Goal: Information Seeking & Learning: Learn about a topic

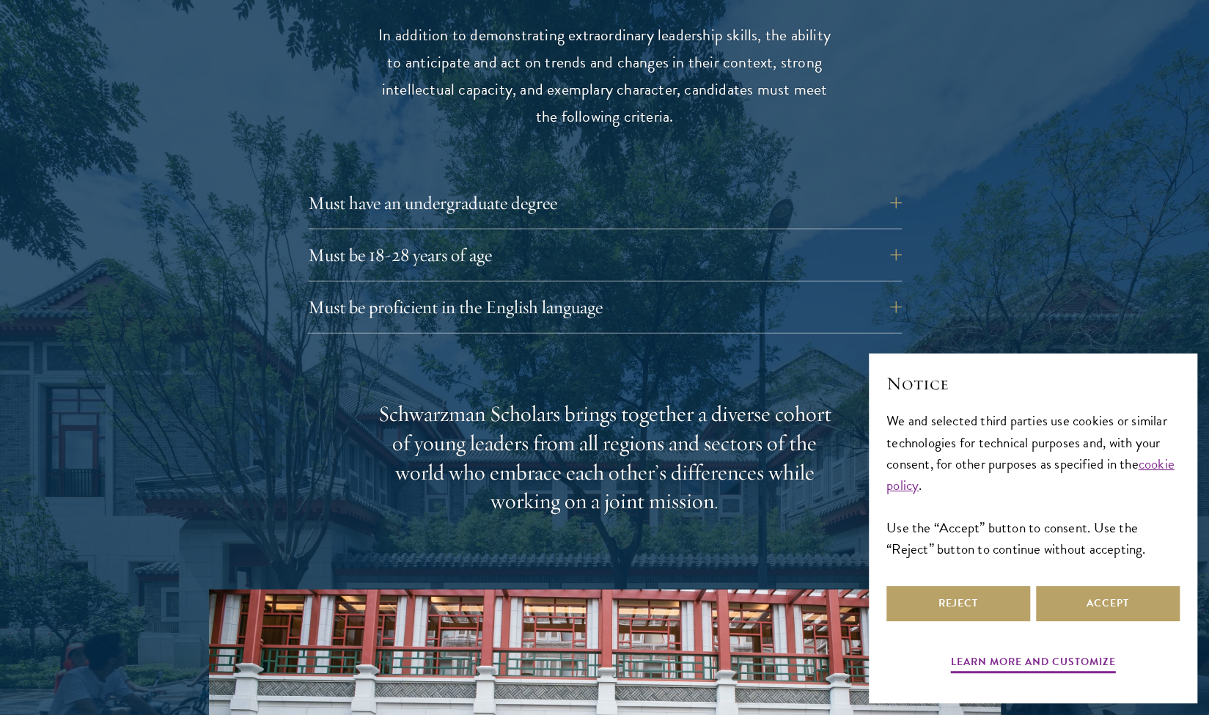
scroll to position [1998, 0]
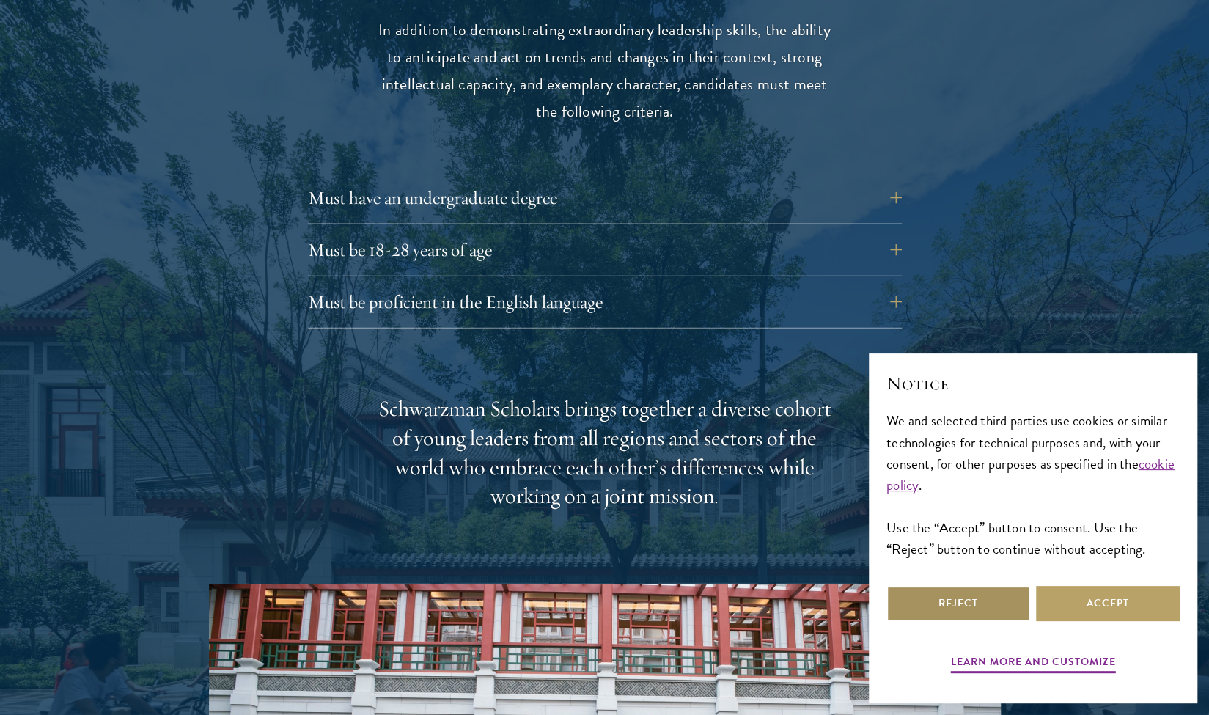
click at [905, 605] on button "Reject" at bounding box center [958, 603] width 144 height 35
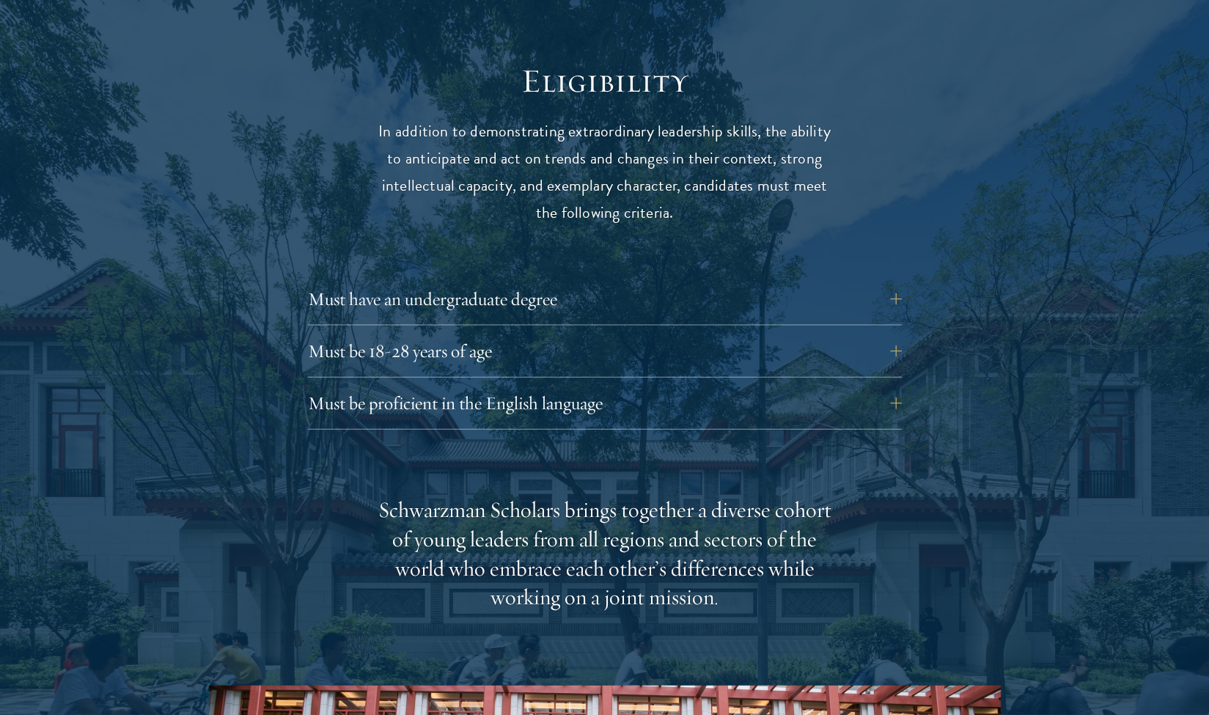
scroll to position [1898, 0]
click at [882, 281] on button "Must have an undergraduate degree" at bounding box center [616, 298] width 594 height 35
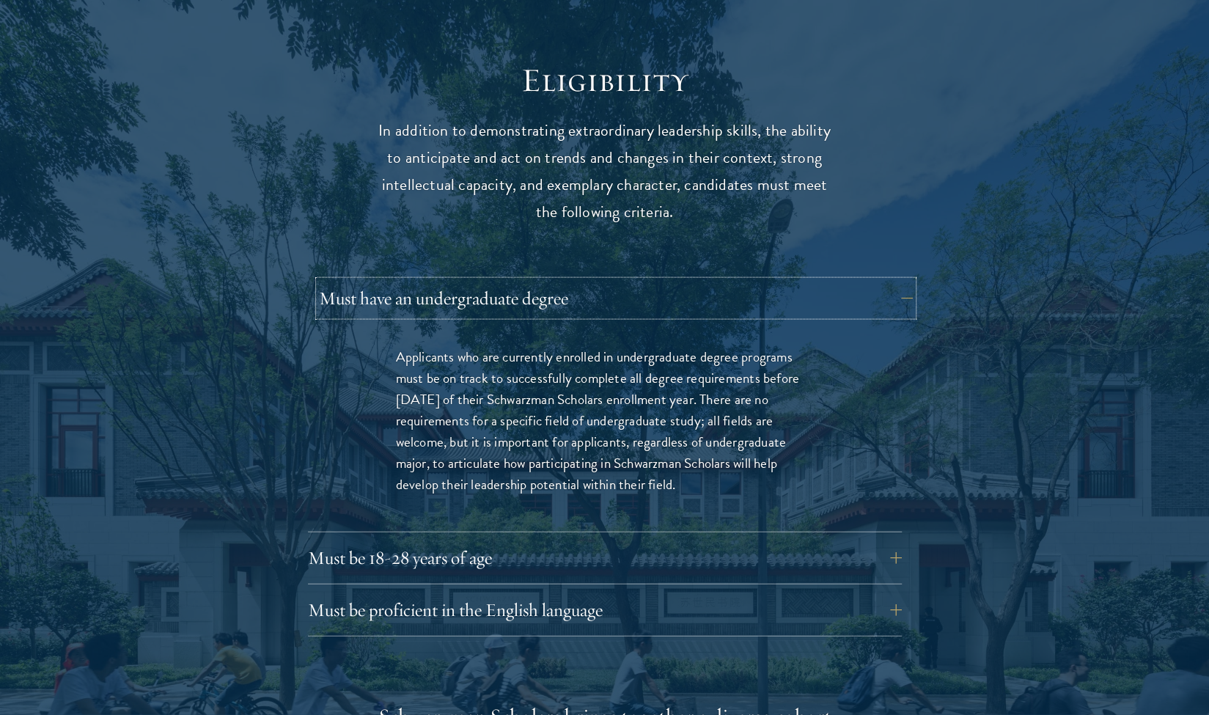
click at [881, 281] on button "Must have an undergraduate degree" at bounding box center [616, 298] width 594 height 35
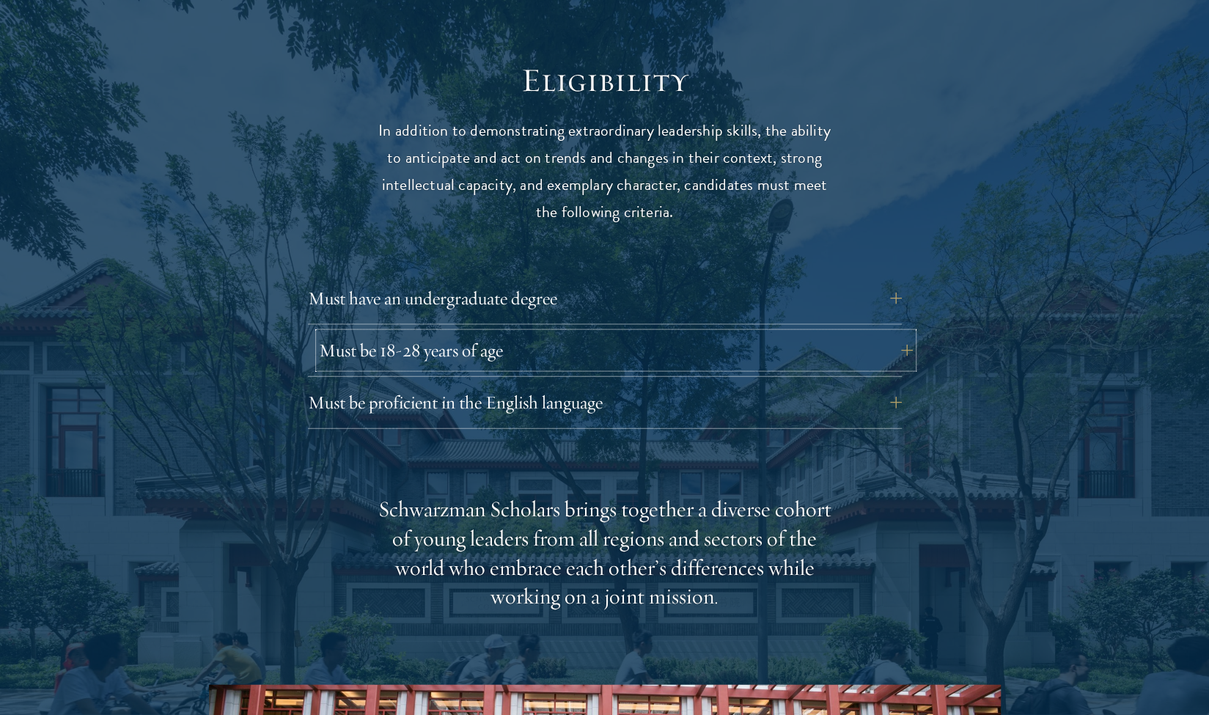
click at [844, 333] on button "Must be 18-28 years of age" at bounding box center [616, 350] width 594 height 35
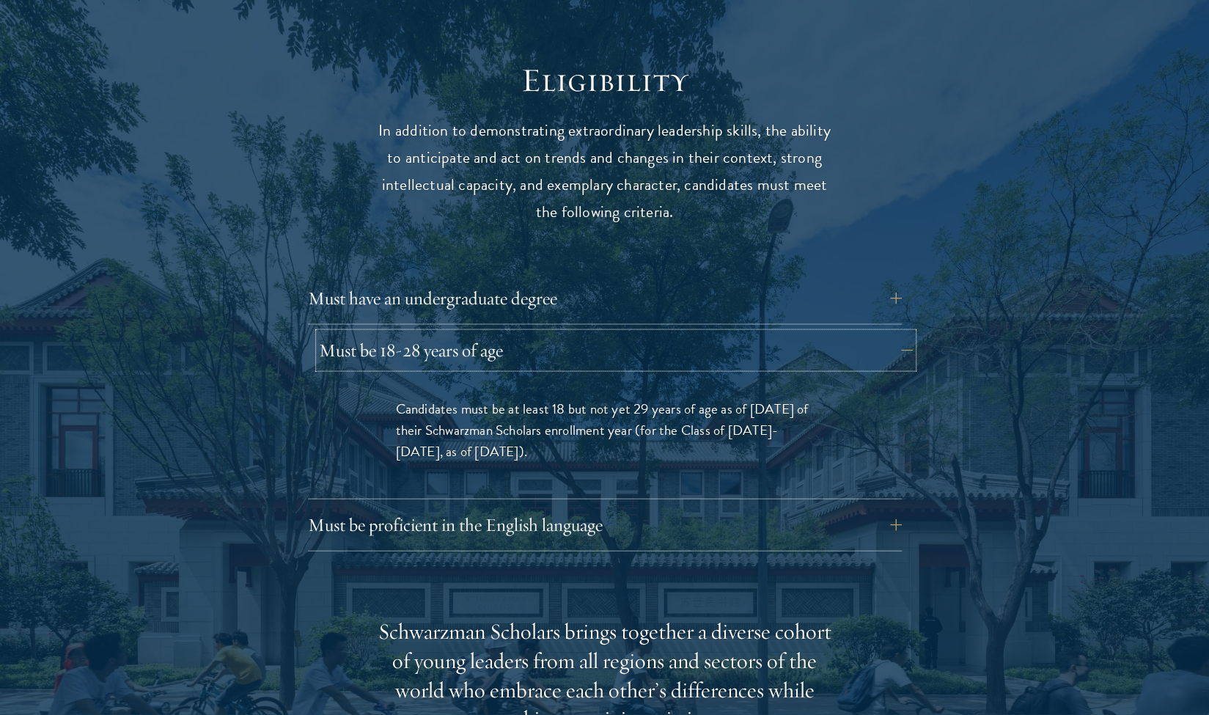
click at [844, 333] on button "Must be 18-28 years of age" at bounding box center [616, 350] width 594 height 35
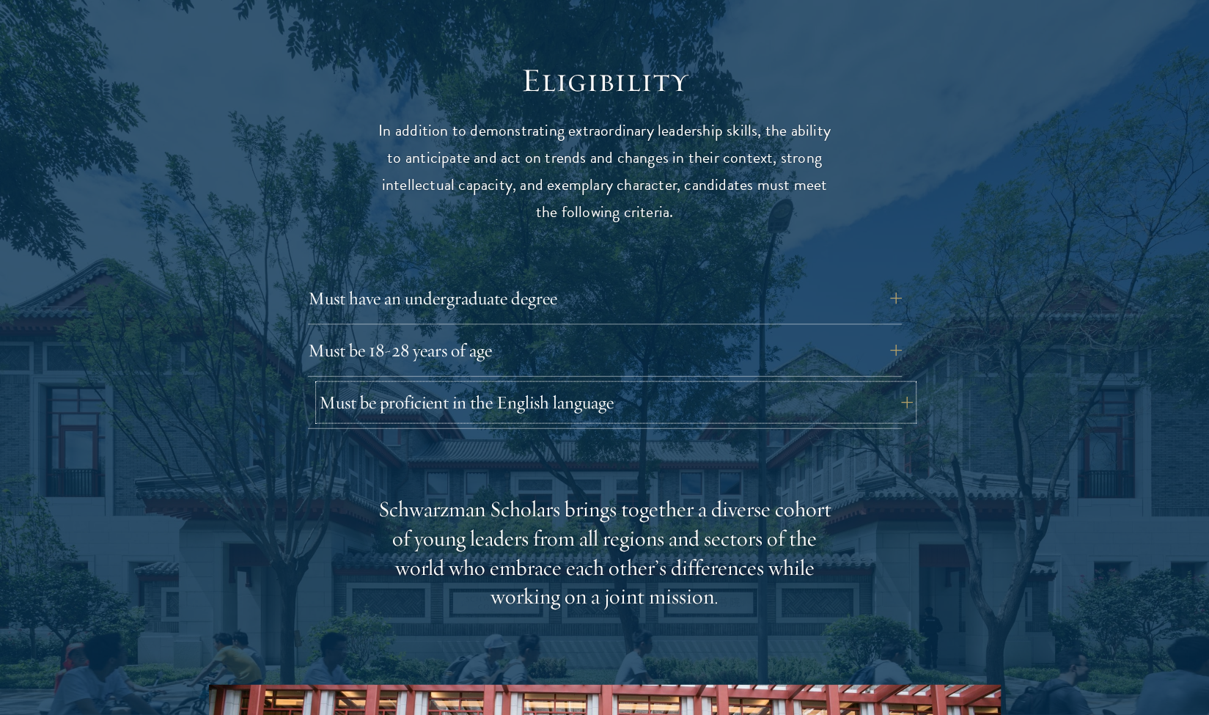
click at [836, 385] on button "Must be proficient in the English language" at bounding box center [616, 402] width 594 height 35
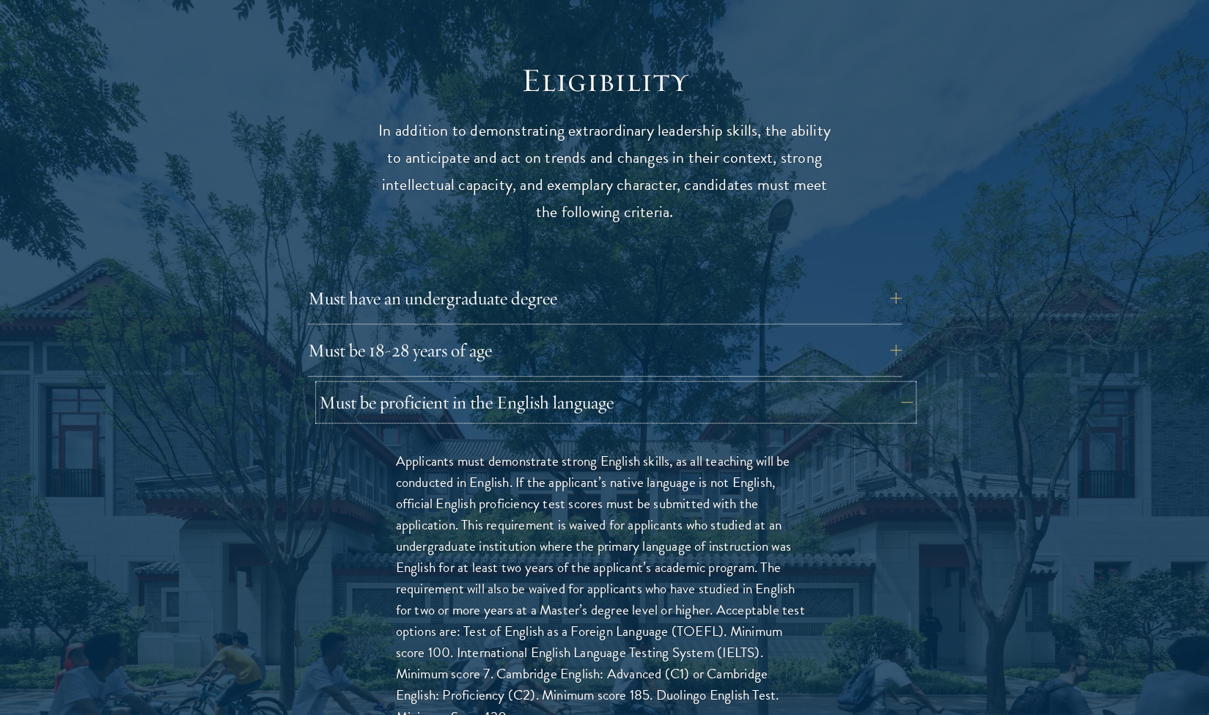
click at [836, 385] on button "Must be proficient in the English language" at bounding box center [616, 402] width 594 height 35
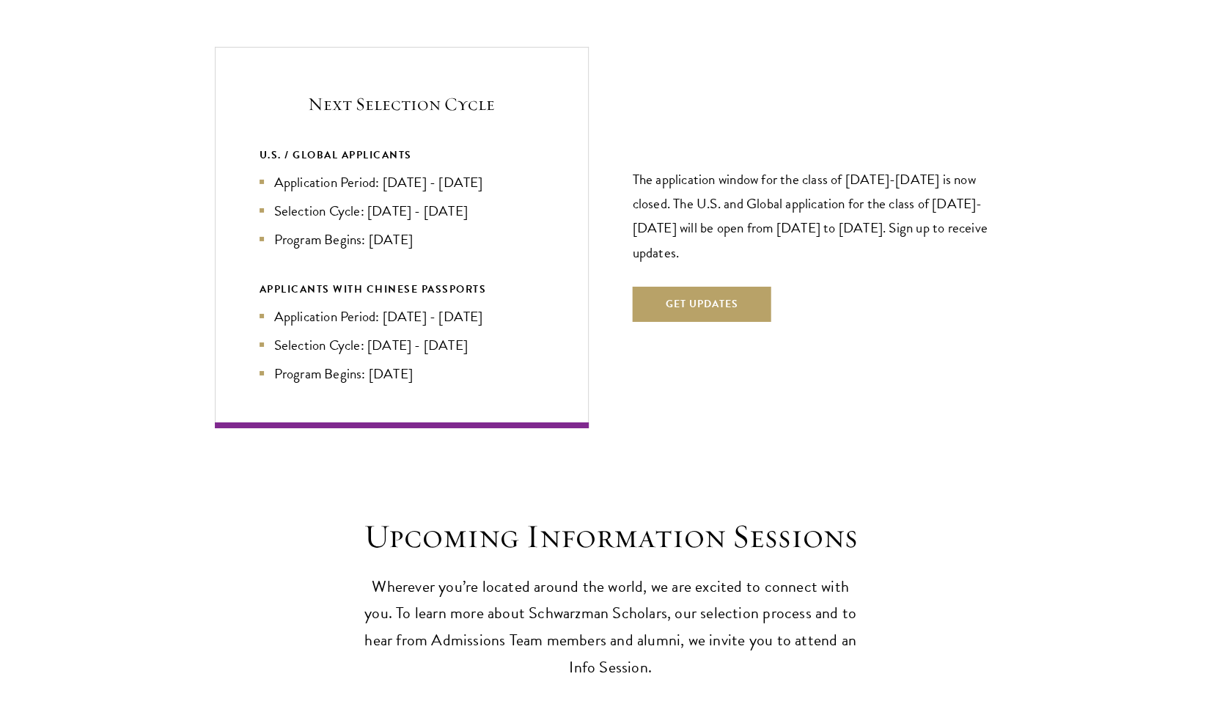
scroll to position [3135, 0]
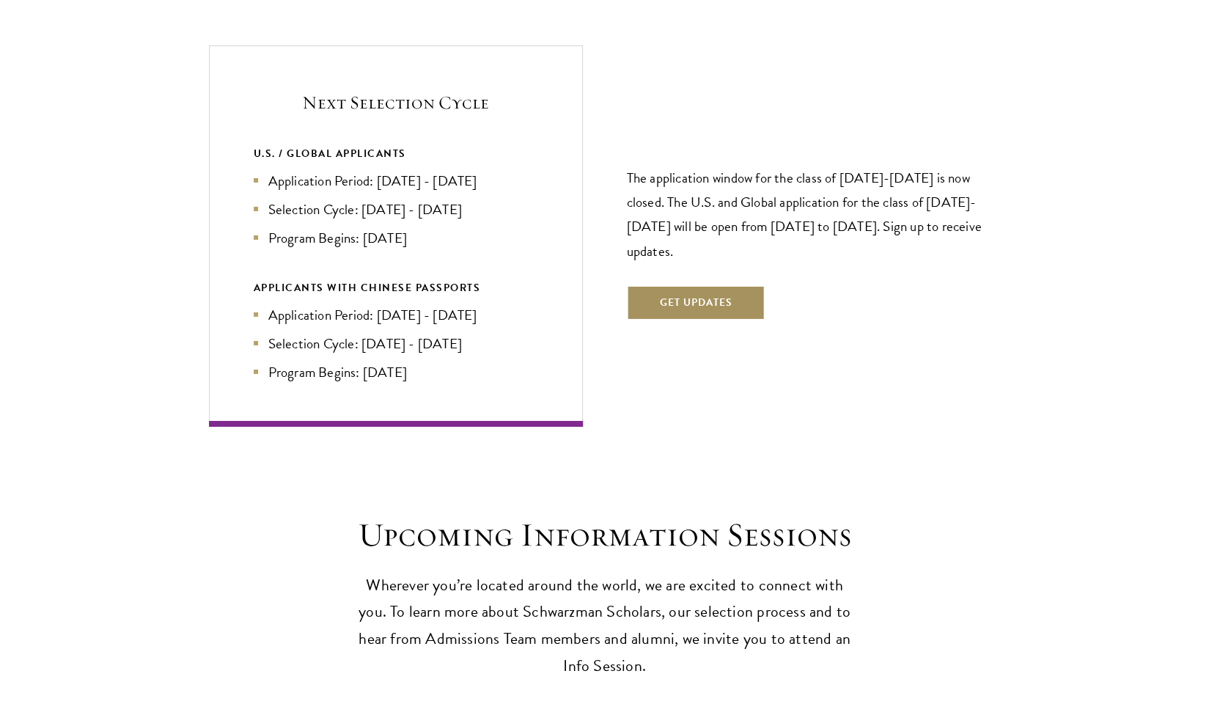
click at [713, 285] on button "Get Updates" at bounding box center [696, 302] width 139 height 35
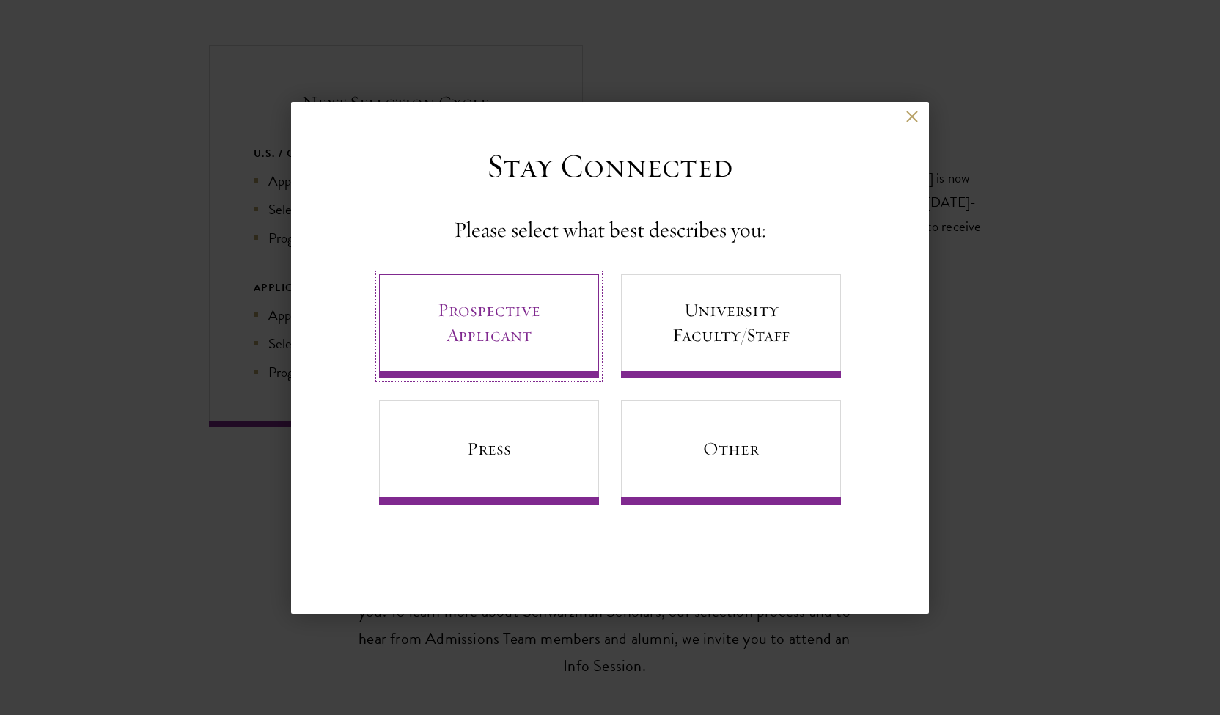
click at [533, 342] on link "Prospective Applicant" at bounding box center [489, 326] width 220 height 104
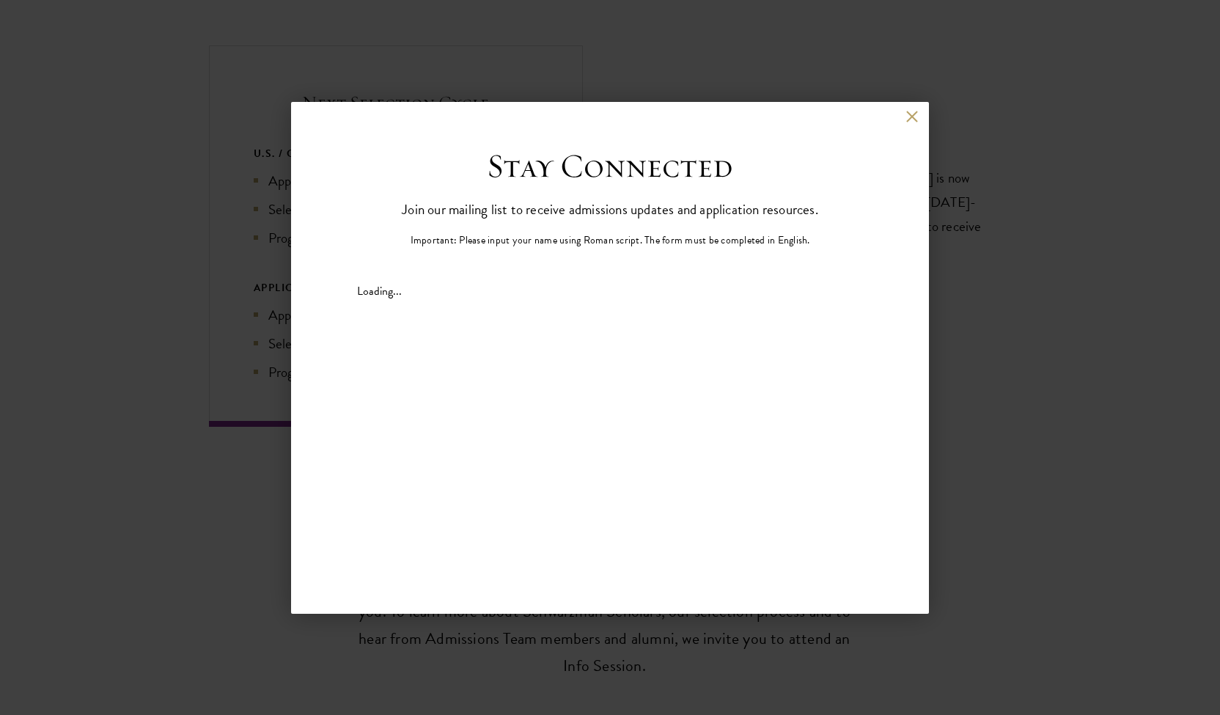
click at [600, 284] on div "Loading..." at bounding box center [610, 290] width 506 height 13
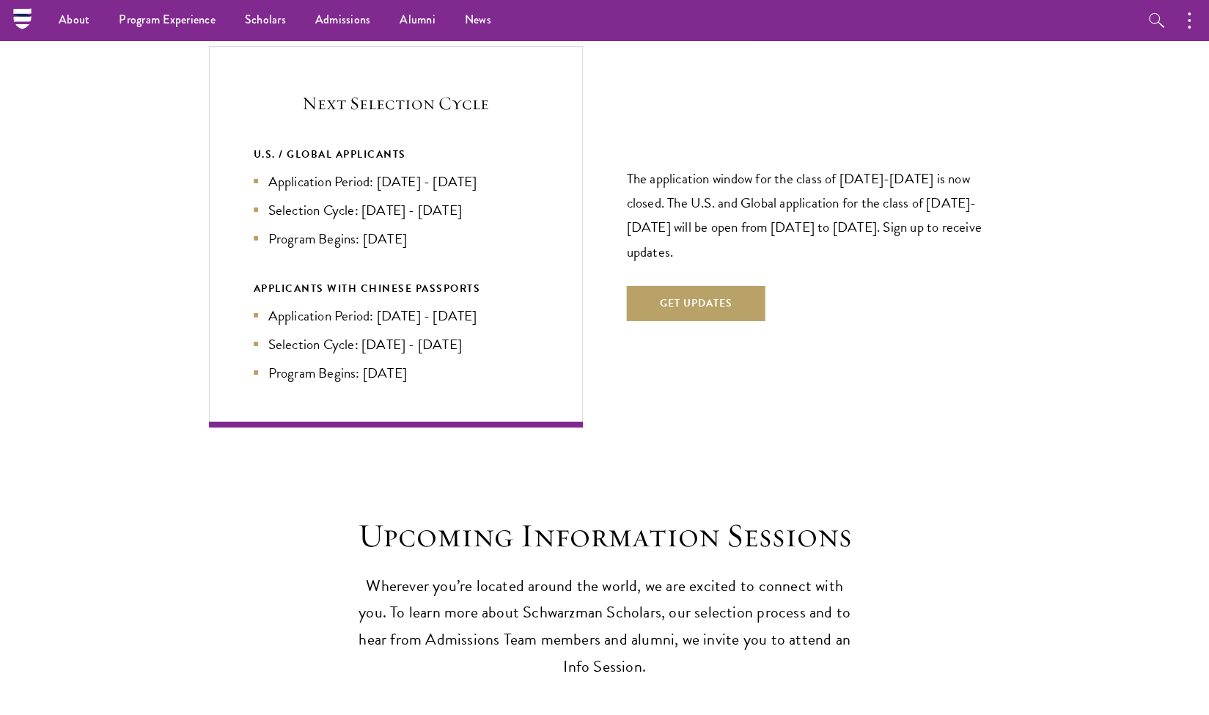
click at [715, 286] on button "Get Updates" at bounding box center [696, 303] width 139 height 35
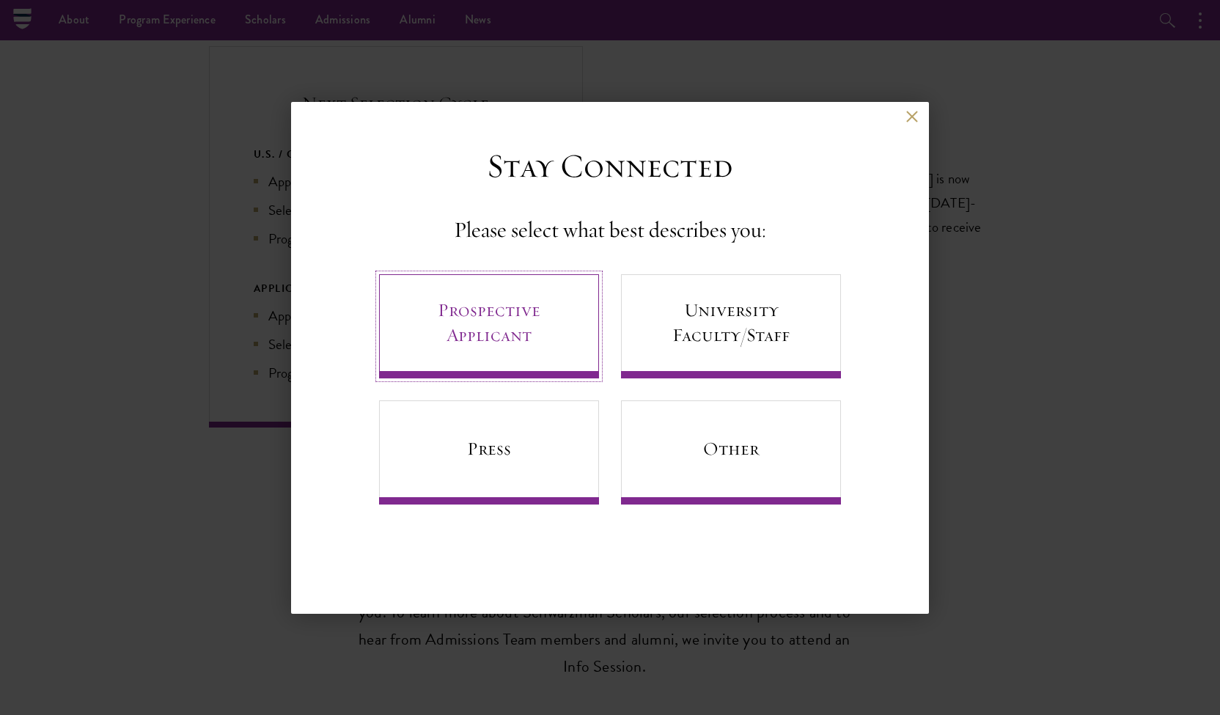
click at [535, 323] on link "Prospective Applicant" at bounding box center [489, 326] width 220 height 104
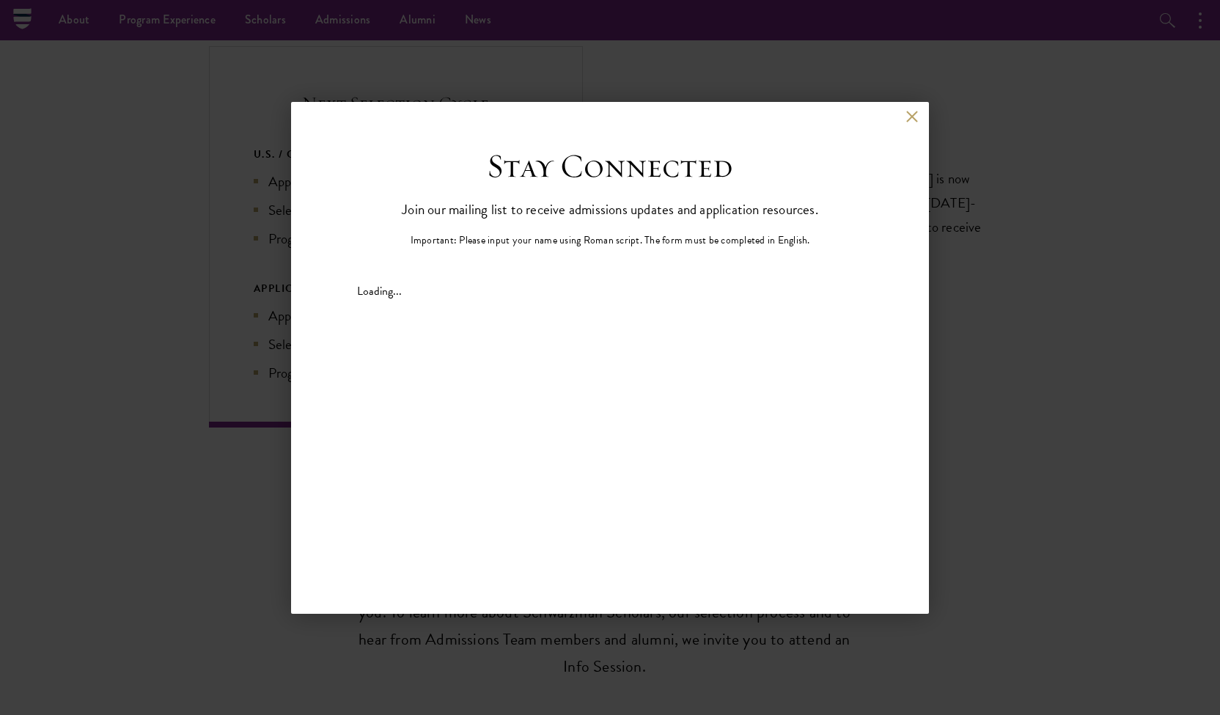
click at [372, 289] on div "Loading..." at bounding box center [610, 290] width 506 height 13
click at [884, 229] on div "Stay Connected Please select what best describes you: Prospective Applicant Uni…" at bounding box center [610, 251] width 638 height 211
click at [771, 240] on p "Important: Please input your name using Roman script. The form must be complete…" at bounding box center [611, 239] width 400 height 15
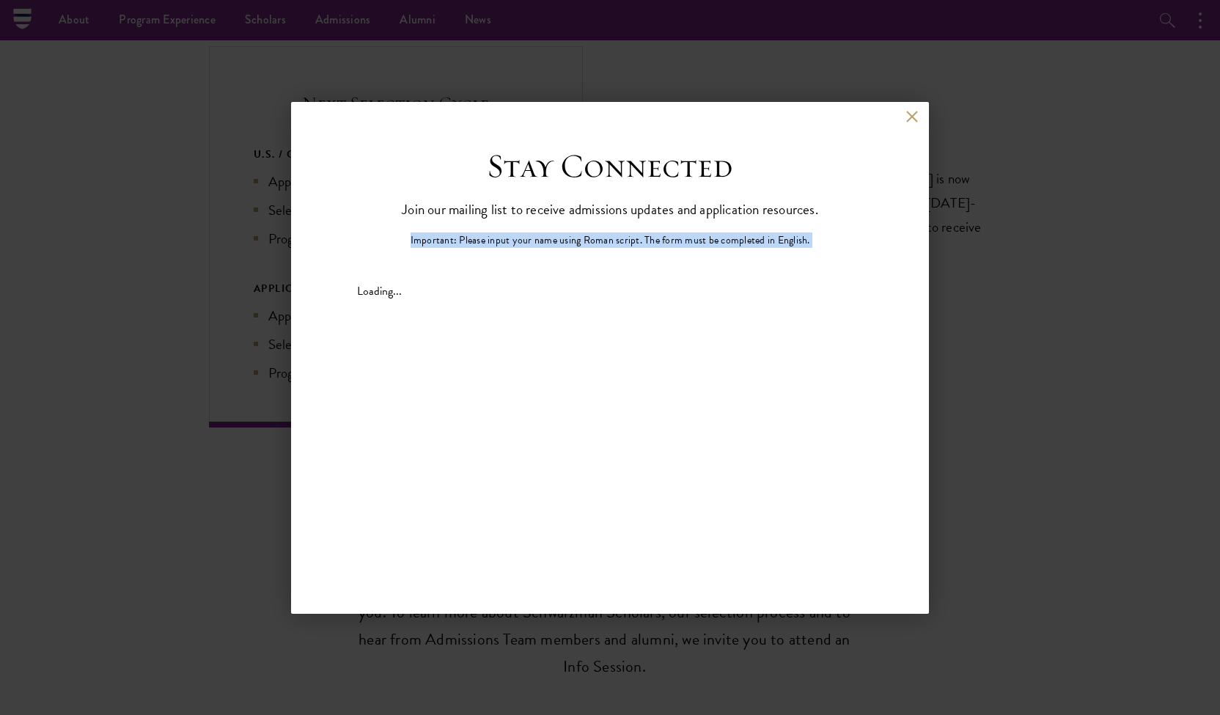
click at [771, 240] on p "Important: Please input your name using Roman script. The form must be complete…" at bounding box center [611, 239] width 400 height 15
click at [737, 294] on div "Loading..." at bounding box center [610, 290] width 506 height 13
drag, startPoint x: 737, startPoint y: 294, endPoint x: 305, endPoint y: -52, distance: 553.9
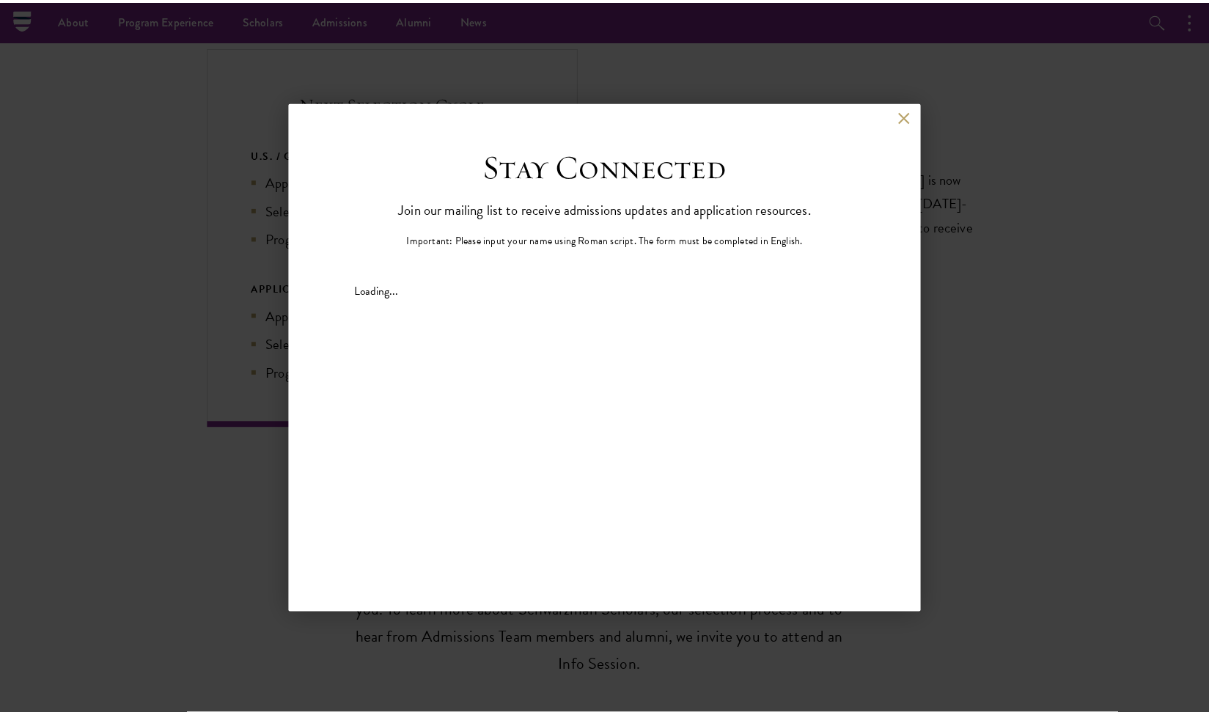
scroll to position [3135, 0]
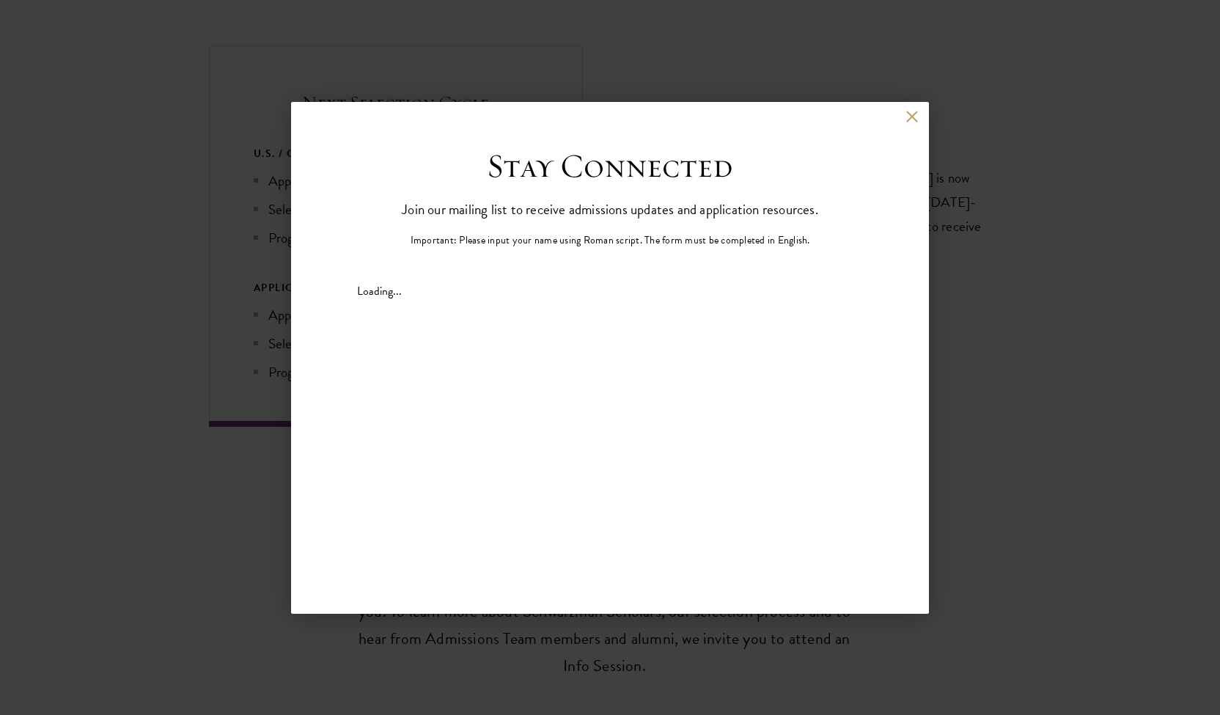
click at [444, 269] on div "Stay Connected Join our mailing list to receive admissions updates and applicat…" at bounding box center [610, 251] width 506 height 211
click at [842, 165] on div "Stay Connected Join our mailing list to receive admissions updates and applicat…" at bounding box center [610, 251] width 506 height 211
click at [915, 117] on button at bounding box center [911, 117] width 12 height 12
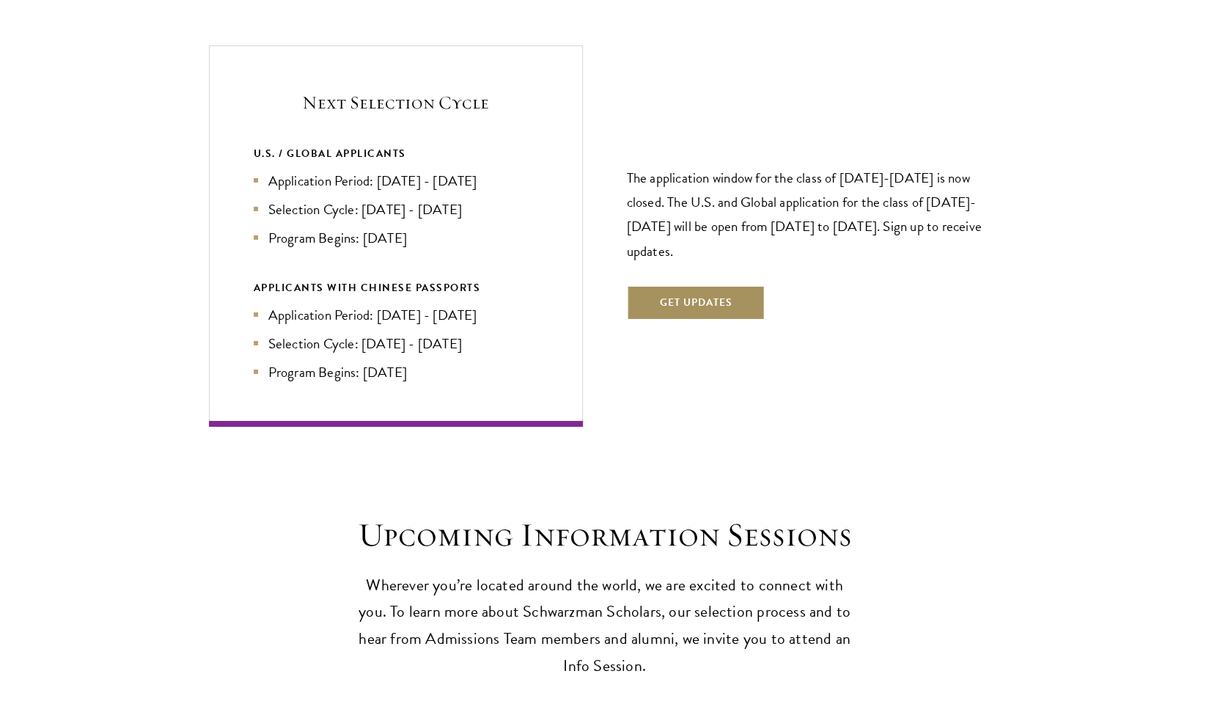
click at [693, 285] on button "Get Updates" at bounding box center [696, 302] width 139 height 35
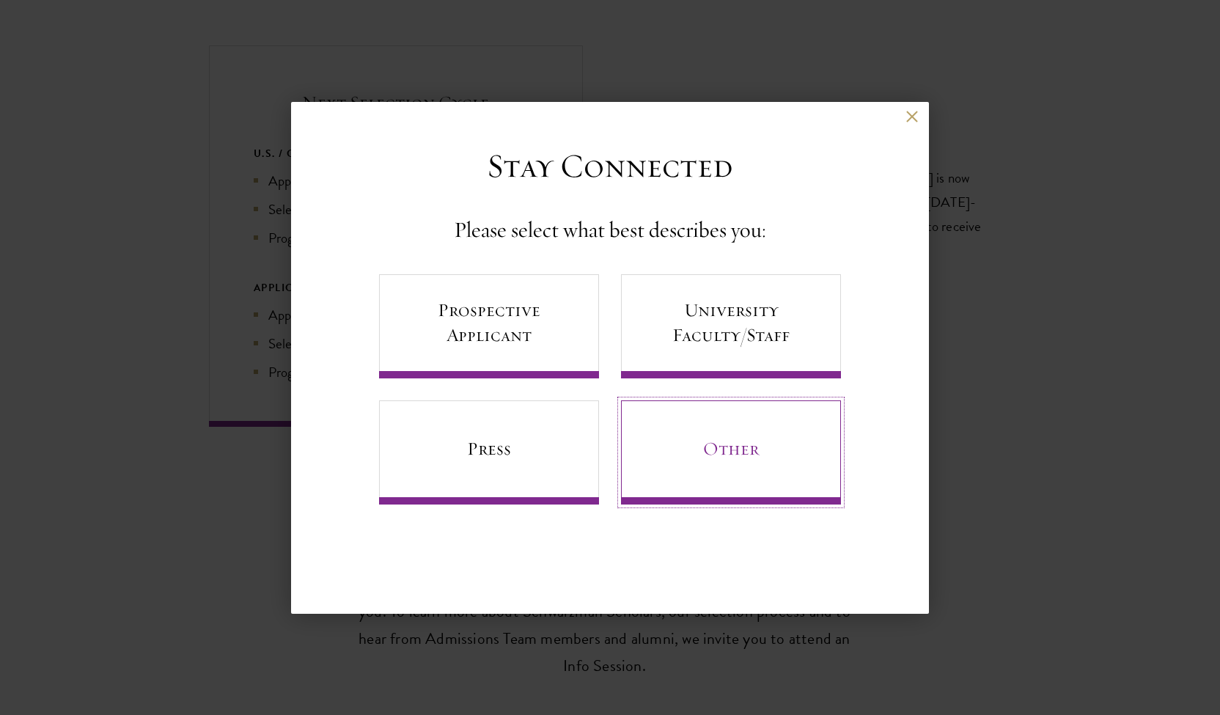
click at [655, 446] on link "Other" at bounding box center [731, 452] width 220 height 104
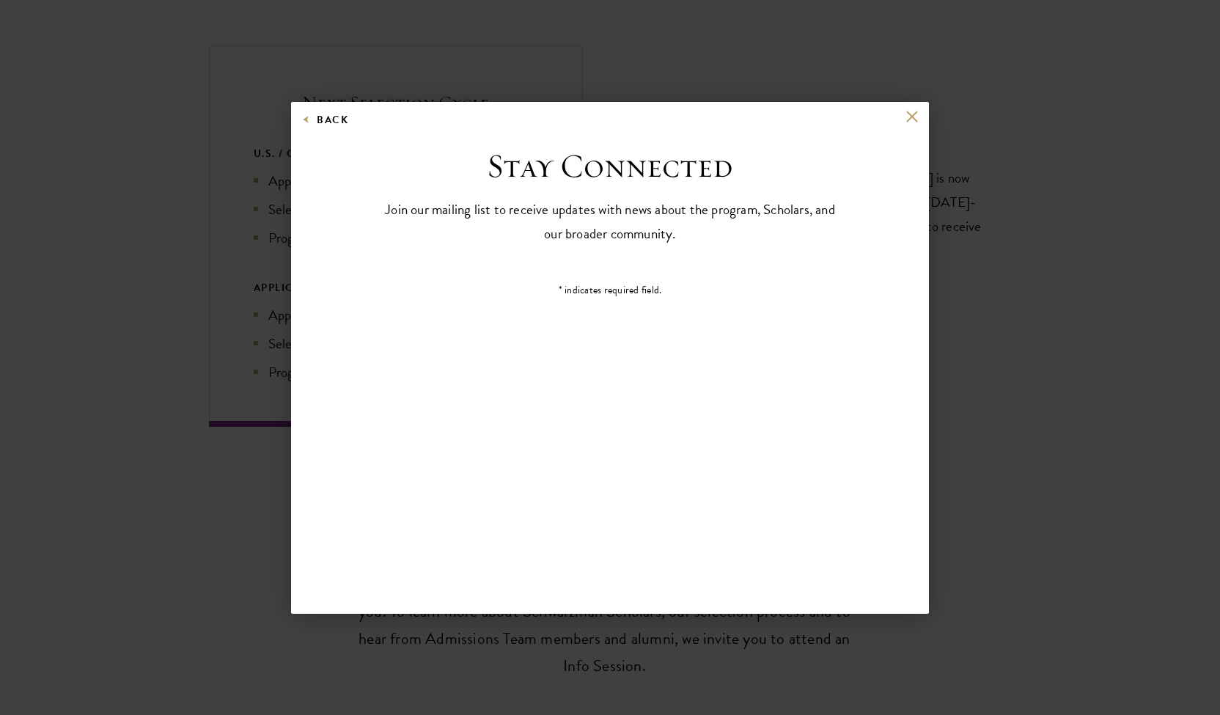
click at [693, 461] on div "Back Stay Connected Please select what best describes you: Prospective Applican…" at bounding box center [610, 358] width 638 height 512
click at [340, 117] on button "Back" at bounding box center [325, 120] width 46 height 18
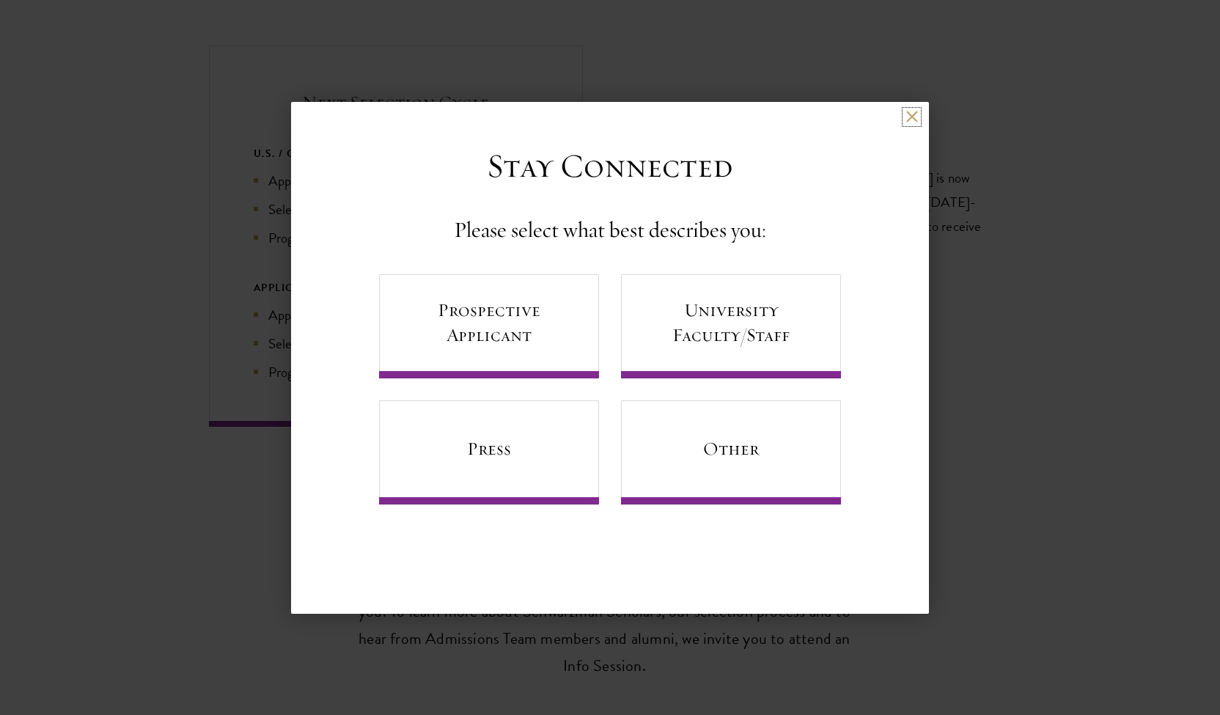
click at [911, 118] on button at bounding box center [911, 117] width 12 height 12
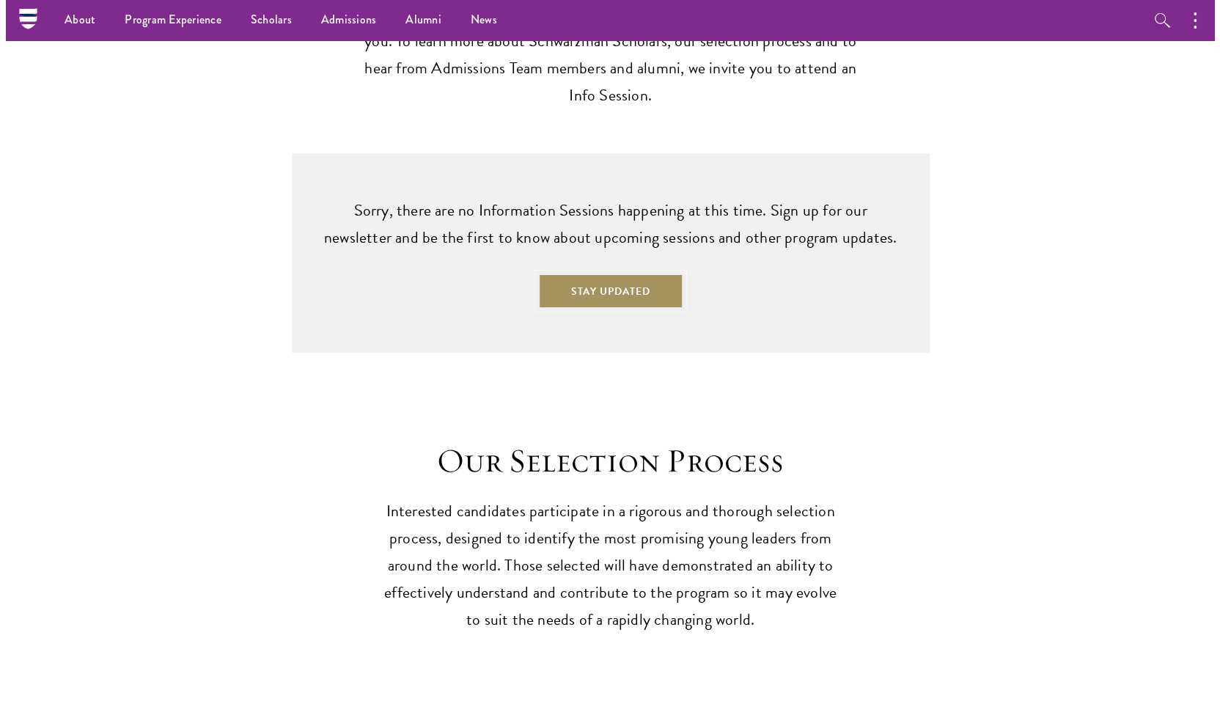
scroll to position [3705, 0]
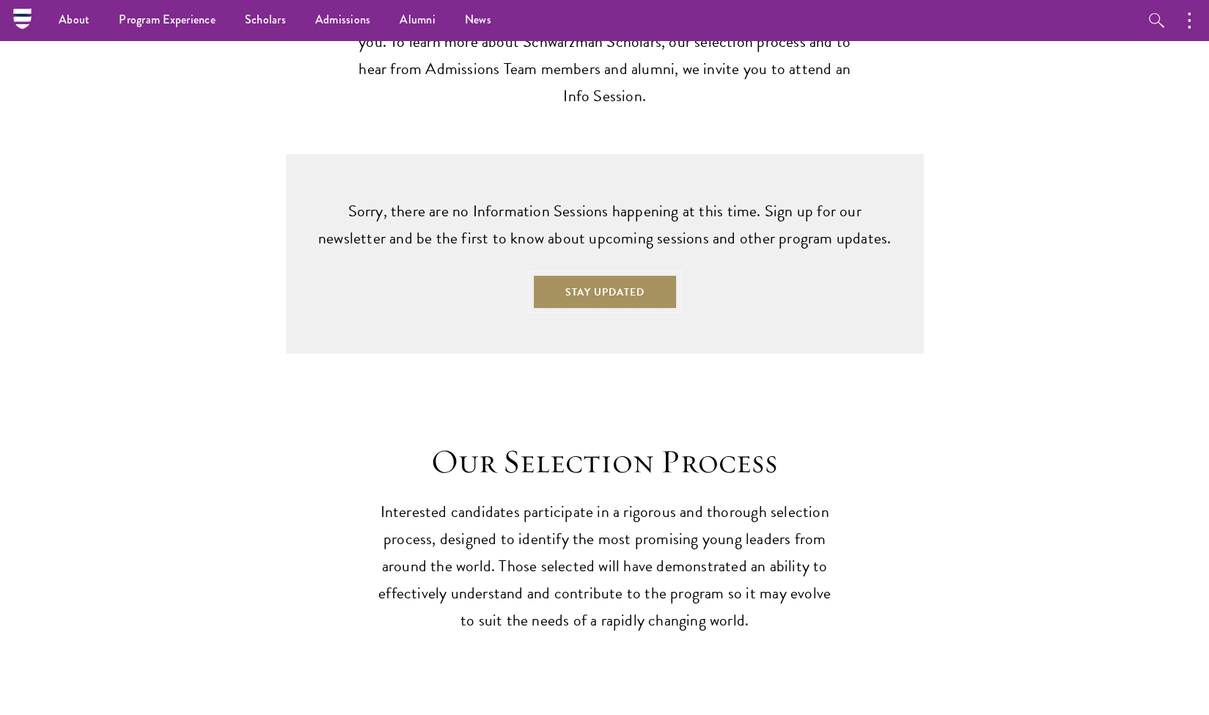
click at [625, 274] on button "Stay Updated" at bounding box center [604, 291] width 145 height 35
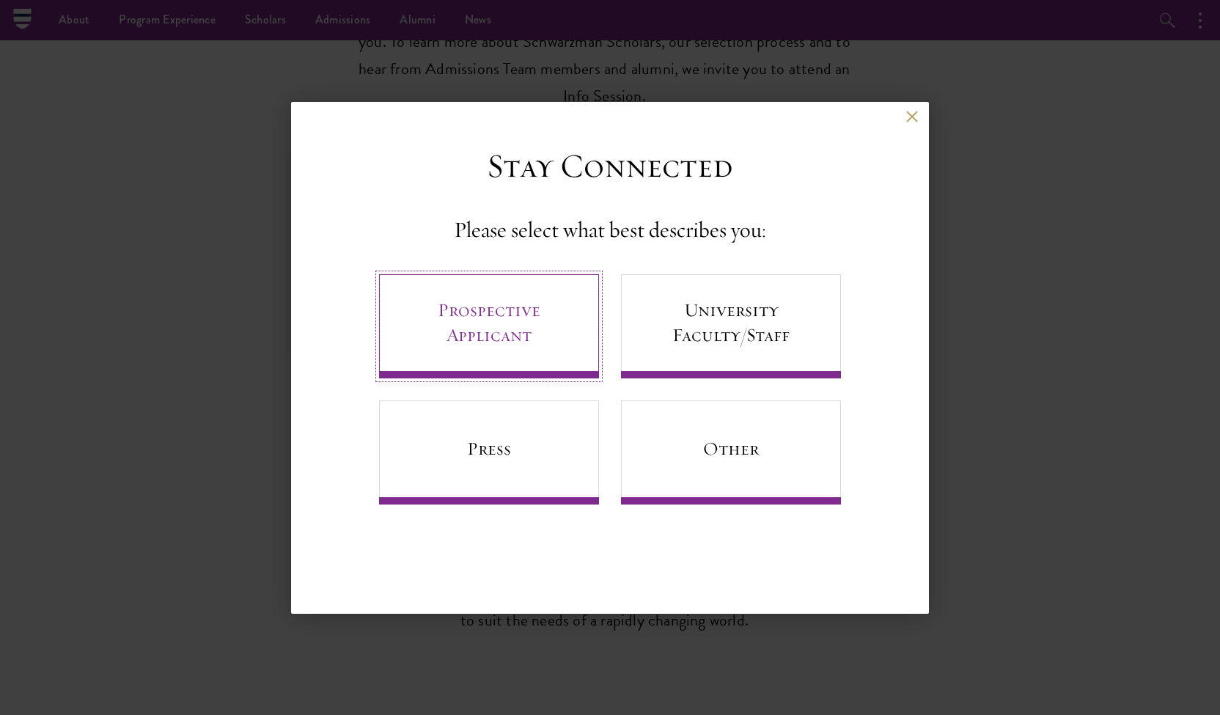
click at [525, 325] on link "Prospective Applicant" at bounding box center [489, 326] width 220 height 104
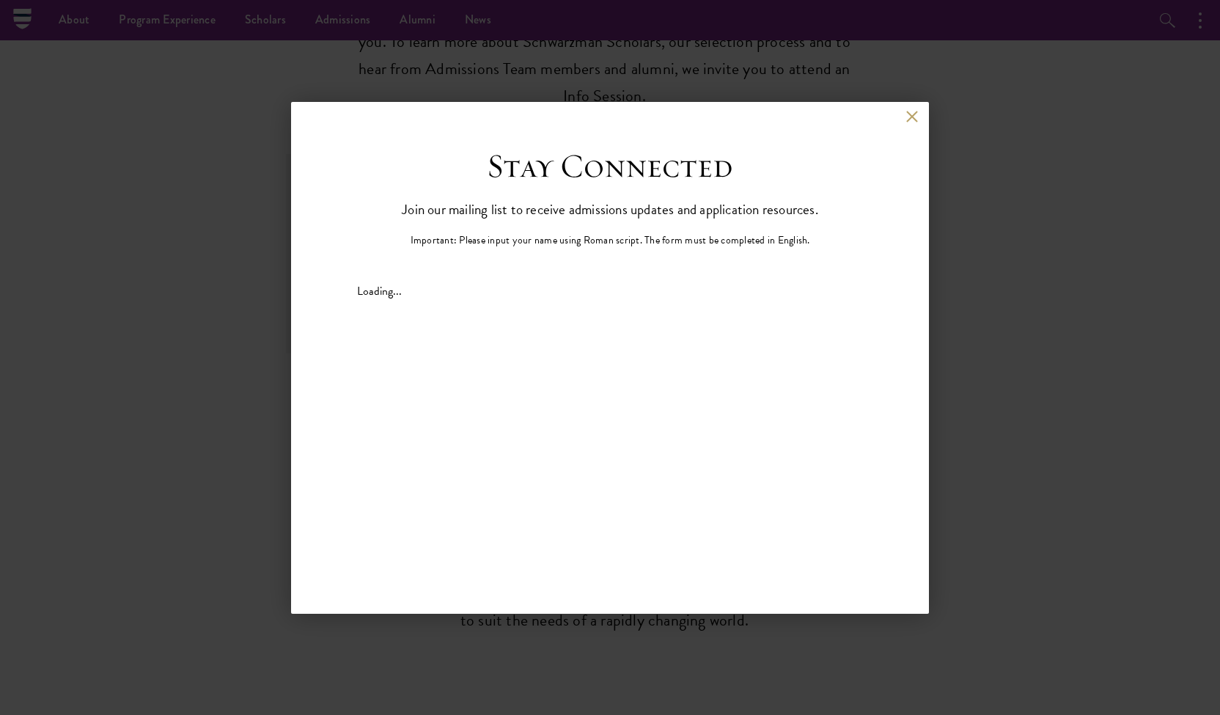
click at [921, 108] on div "Back Stay Connected Please select what best describes you: Prospective Applican…" at bounding box center [610, 358] width 638 height 512
click at [908, 117] on button at bounding box center [911, 117] width 12 height 12
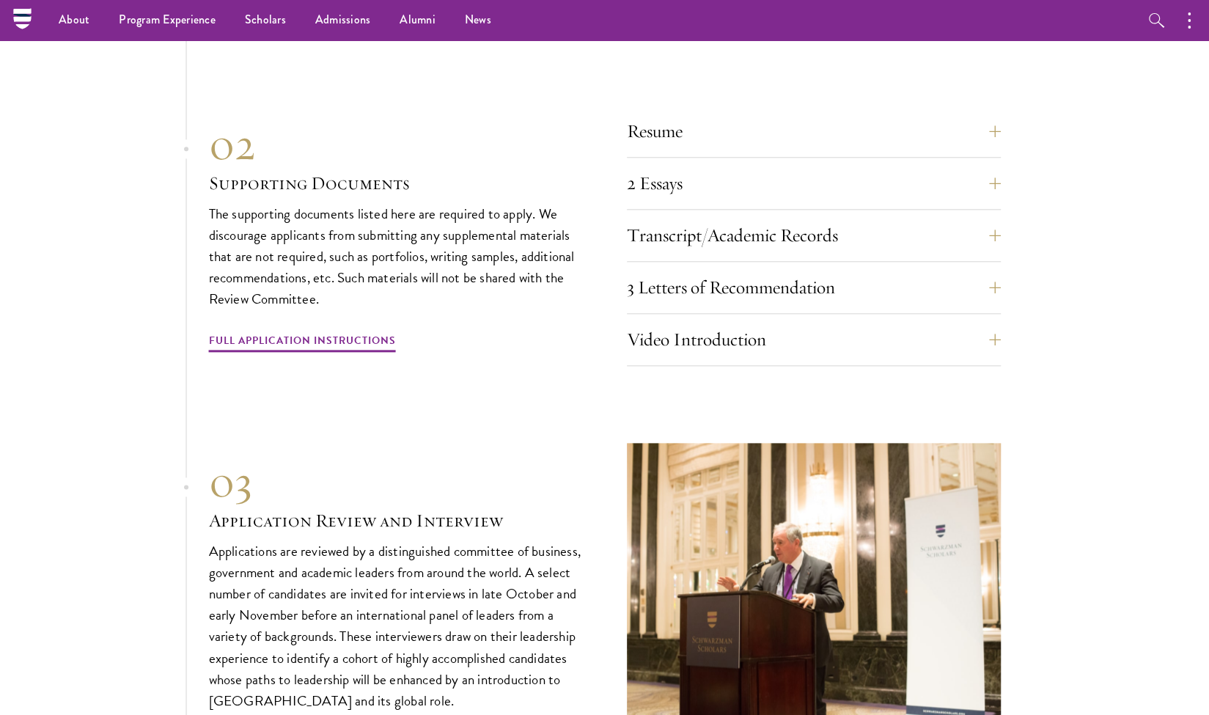
scroll to position [4587, 0]
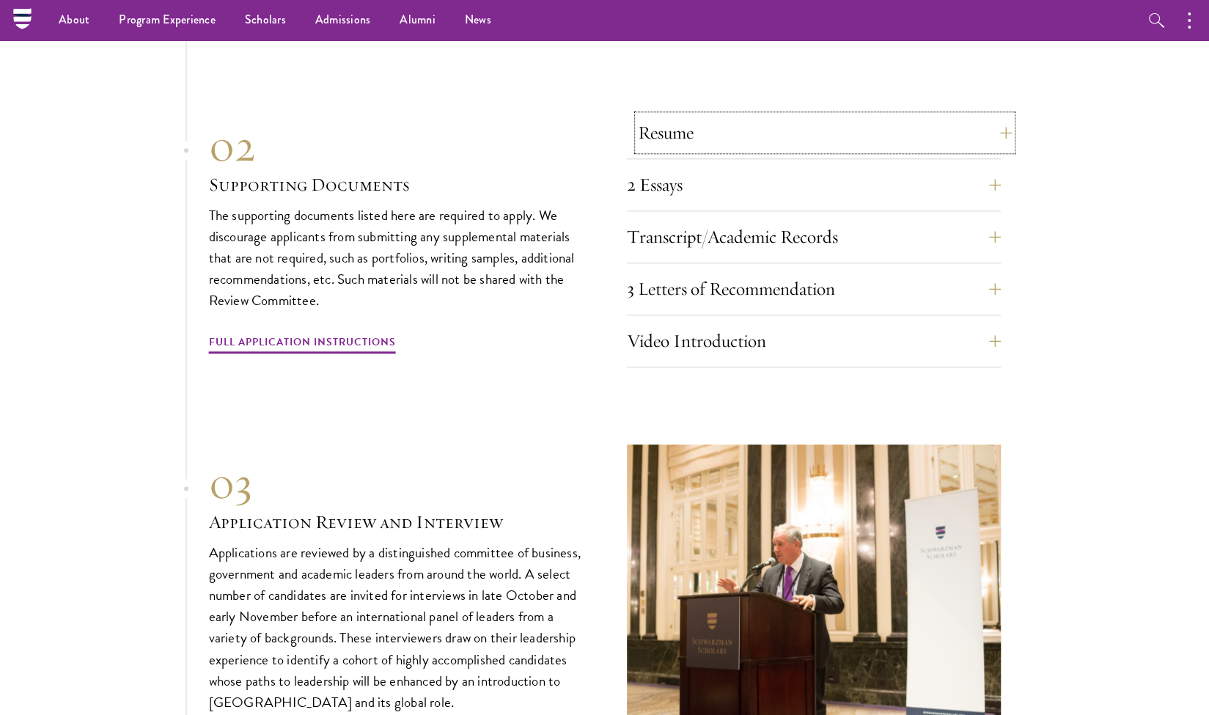
click at [767, 115] on button "Resume" at bounding box center [825, 132] width 374 height 35
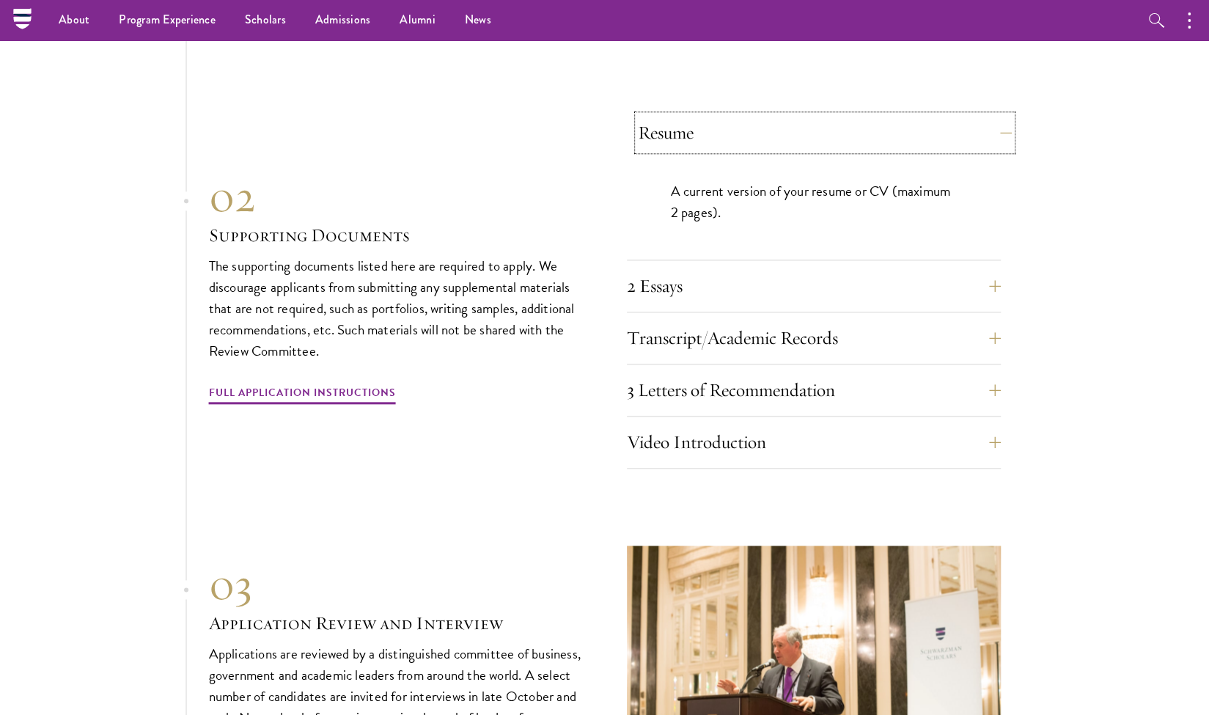
click at [767, 115] on button "Resume" at bounding box center [825, 132] width 374 height 35
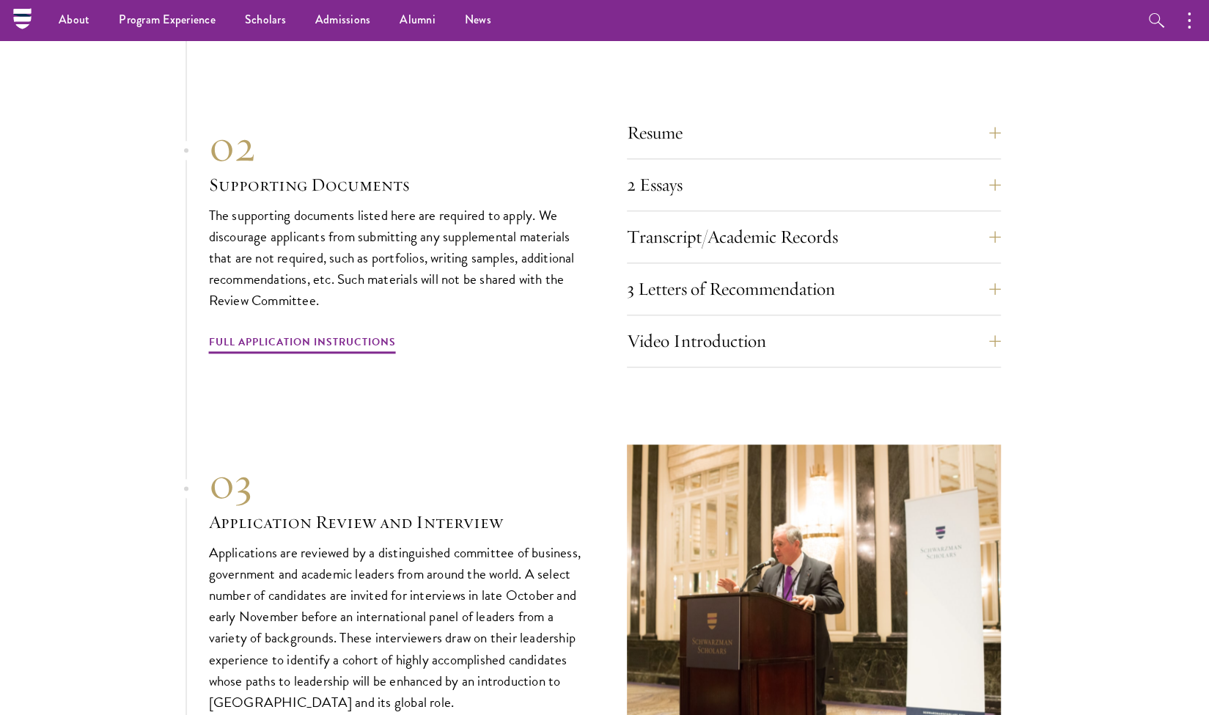
click at [750, 172] on div "2 Essays The two required essays are a Leadership Essay (750 words) and a State…" at bounding box center [814, 189] width 374 height 44
click at [749, 170] on div "2 Essays The two required essays are a Leadership Essay (750 words) and a State…" at bounding box center [814, 189] width 374 height 44
click at [750, 168] on button "2 Essays" at bounding box center [825, 184] width 374 height 35
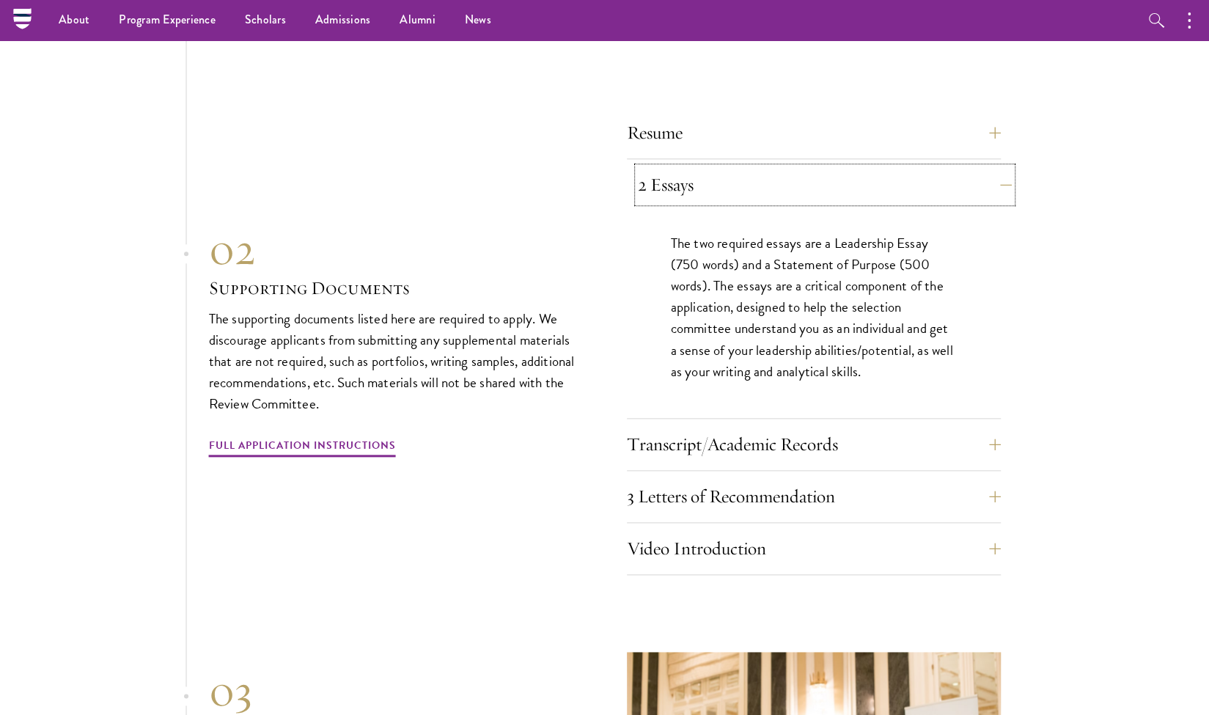
click at [751, 168] on button "2 Essays" at bounding box center [825, 184] width 374 height 35
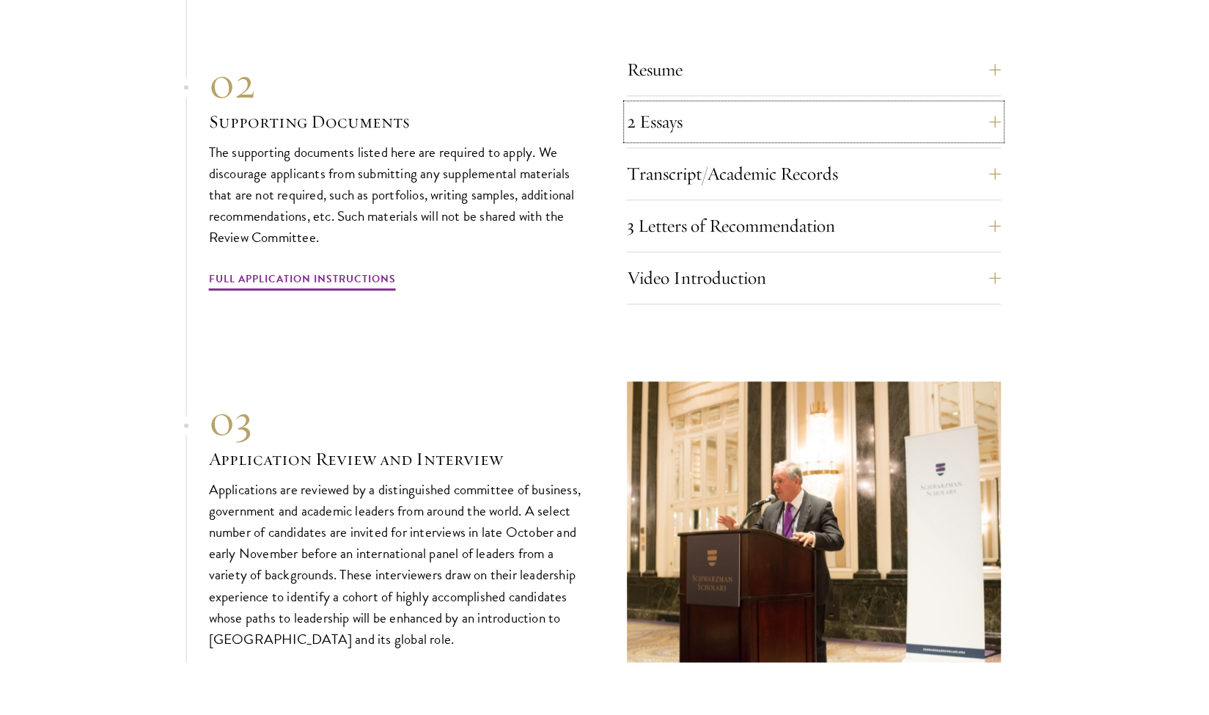
scroll to position [4652, 0]
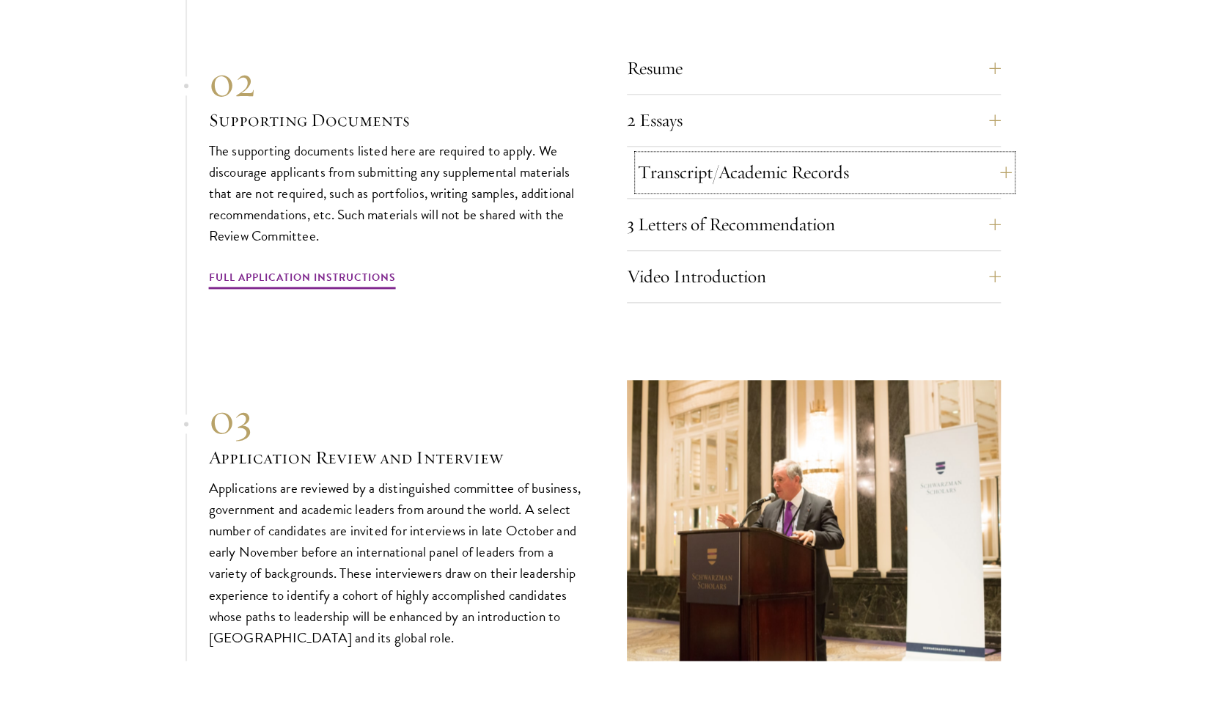
click at [688, 155] on button "Transcript/Academic Records" at bounding box center [825, 172] width 374 height 35
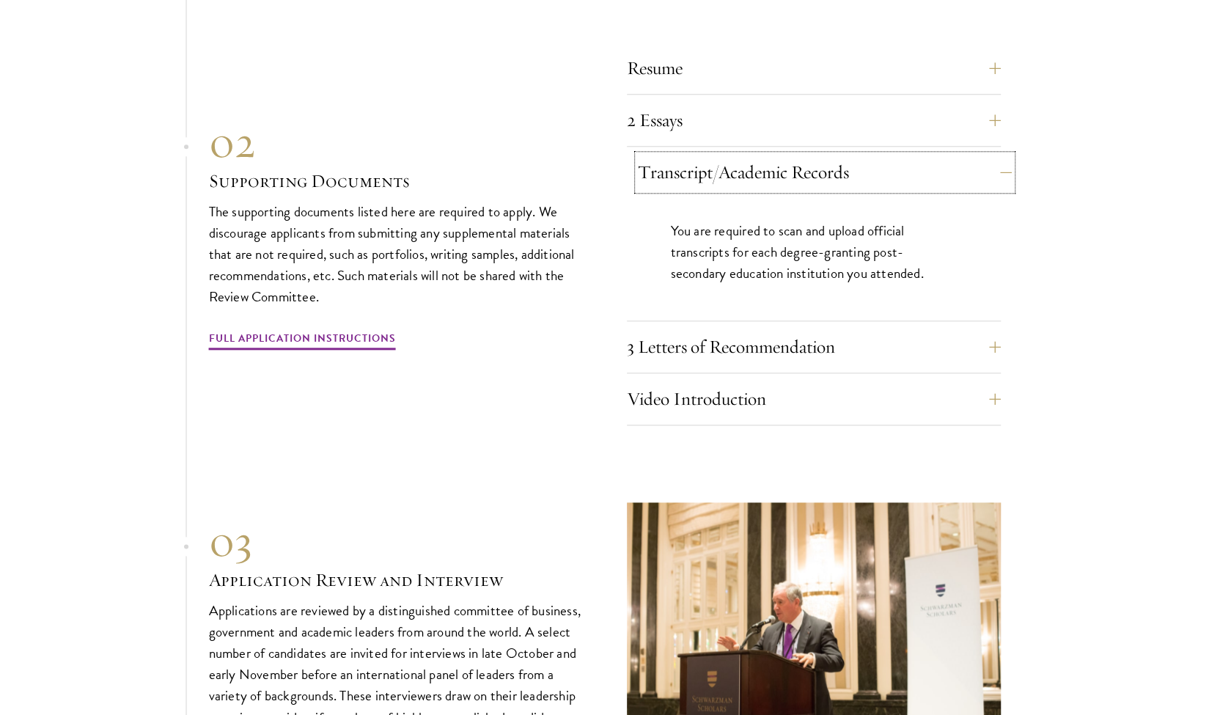
click at [688, 155] on button "Transcript/Academic Records" at bounding box center [825, 172] width 374 height 35
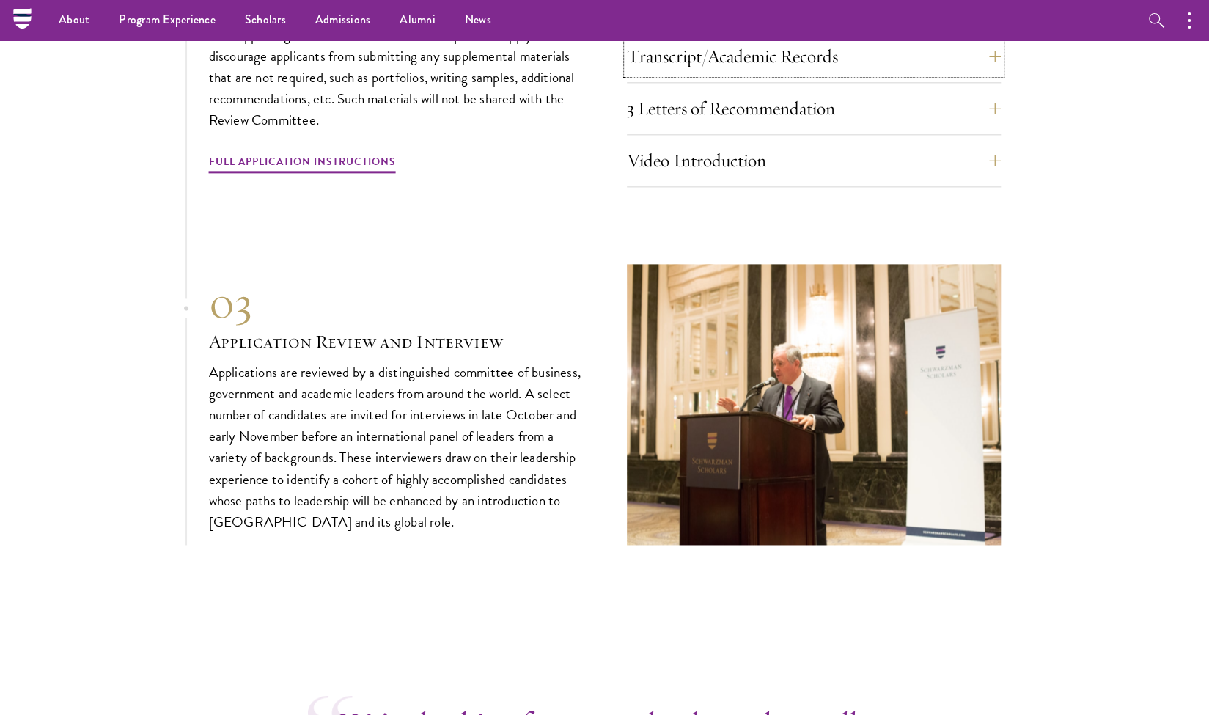
scroll to position [4681, 0]
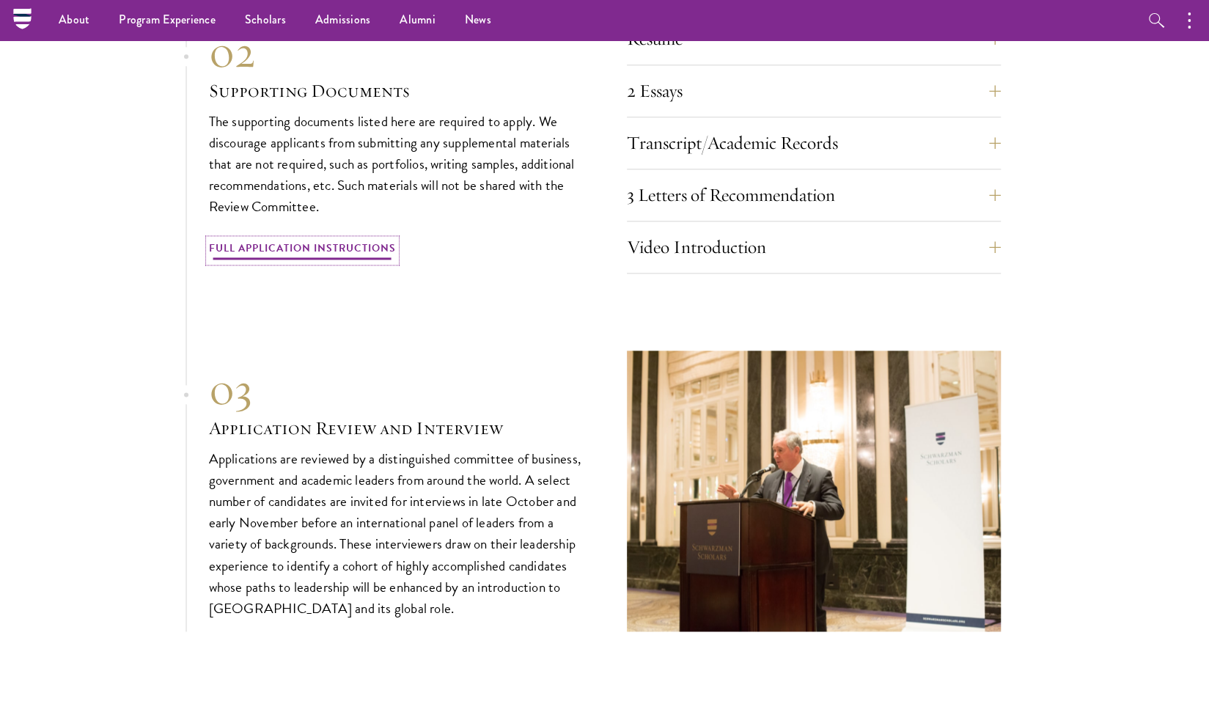
click at [316, 239] on link "Full Application Instructions" at bounding box center [302, 250] width 187 height 23
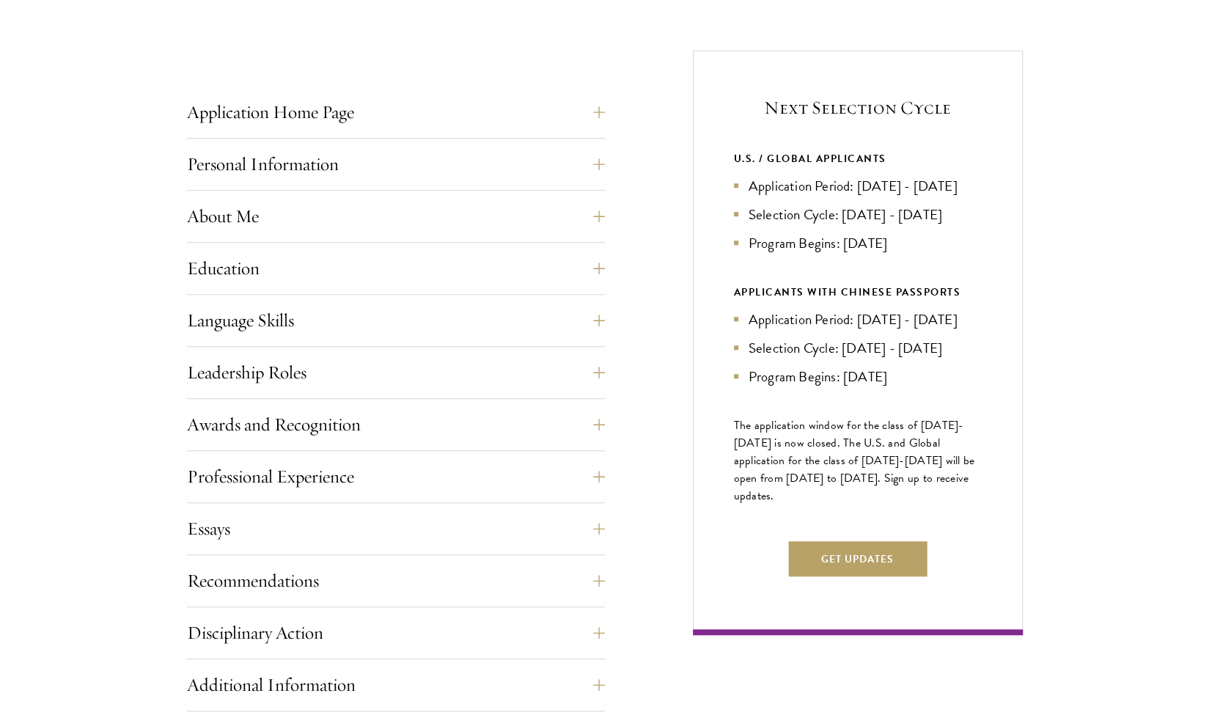
scroll to position [543, 0]
click at [522, 253] on button "Education" at bounding box center [407, 267] width 418 height 35
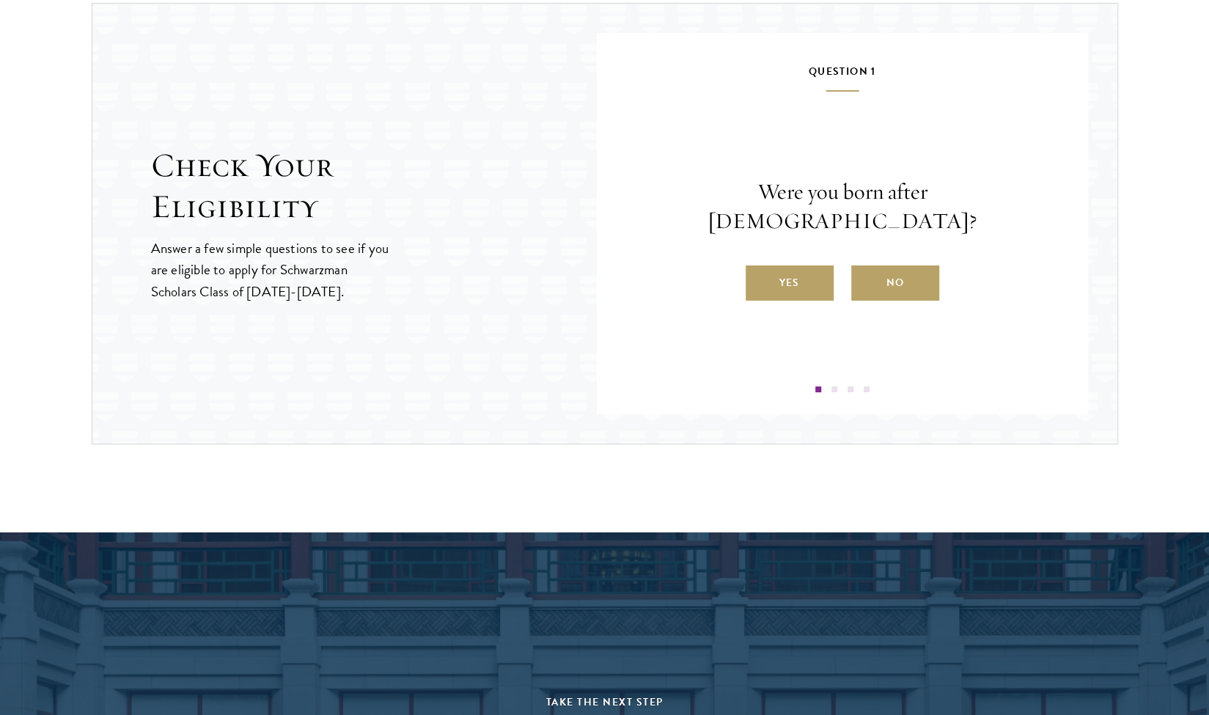
scroll to position [3274, 0]
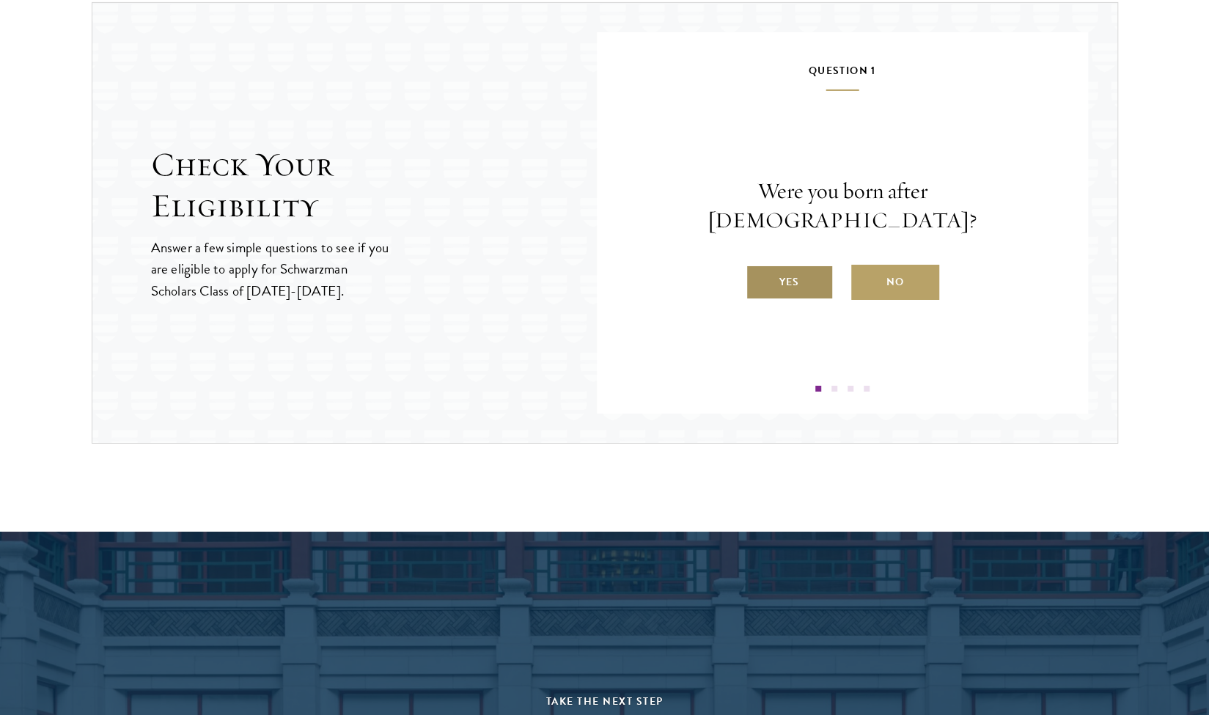
click at [779, 265] on label "Yes" at bounding box center [789, 282] width 88 height 35
click at [759, 266] on input "Yes" at bounding box center [751, 272] width 13 height 13
click at [791, 284] on label "Yes" at bounding box center [789, 282] width 88 height 35
click at [759, 279] on input "Yes" at bounding box center [751, 272] width 13 height 13
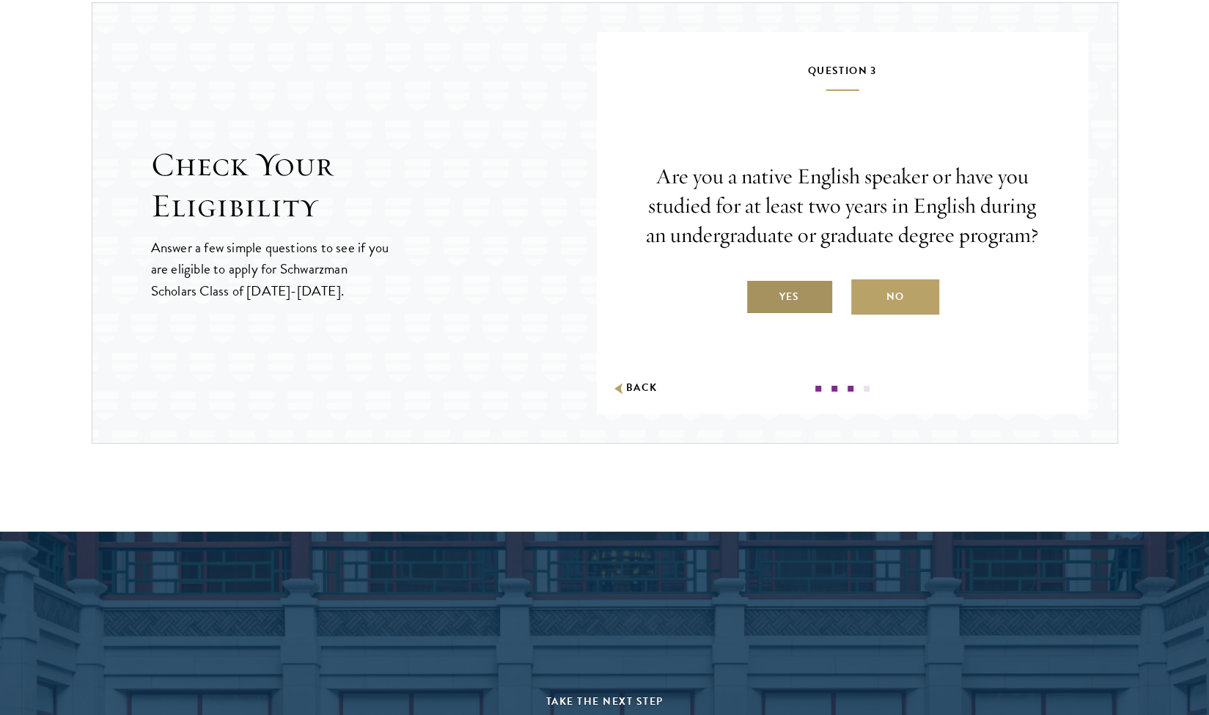
click at [801, 297] on label "Yes" at bounding box center [789, 296] width 88 height 35
click at [759, 294] on input "Yes" at bounding box center [751, 287] width 13 height 13
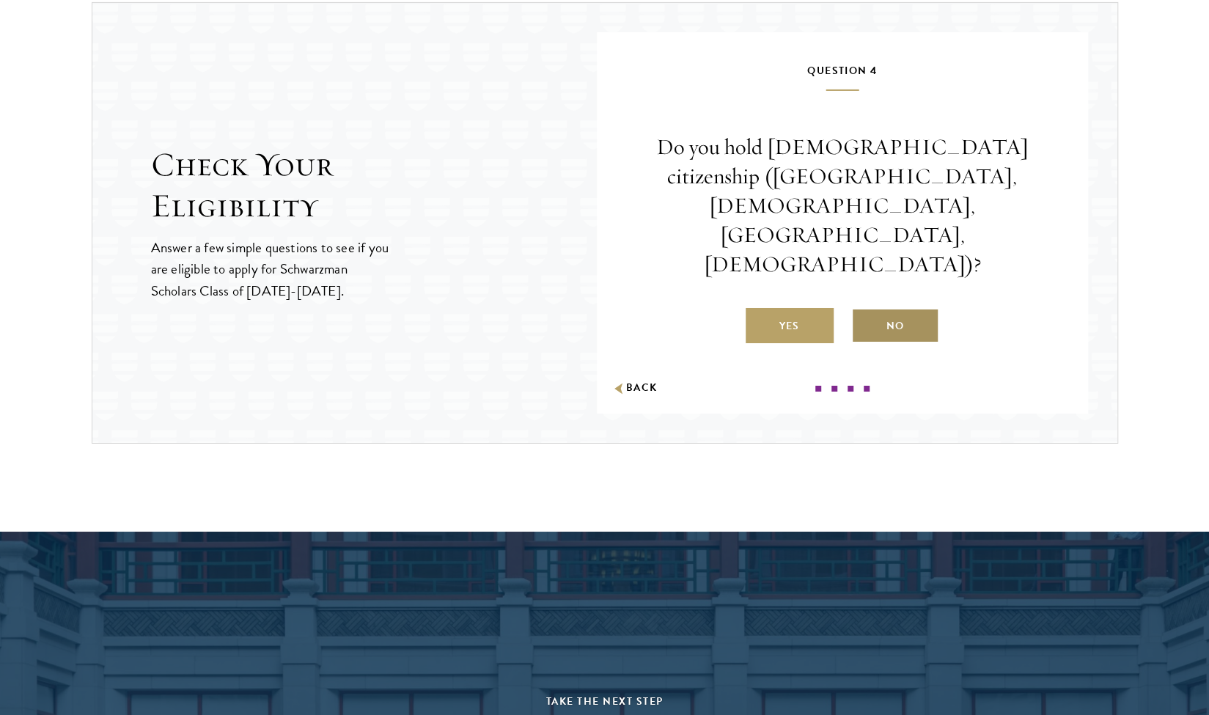
click at [906, 308] on label "No" at bounding box center [895, 325] width 88 height 35
click at [864, 310] on input "No" at bounding box center [857, 316] width 13 height 13
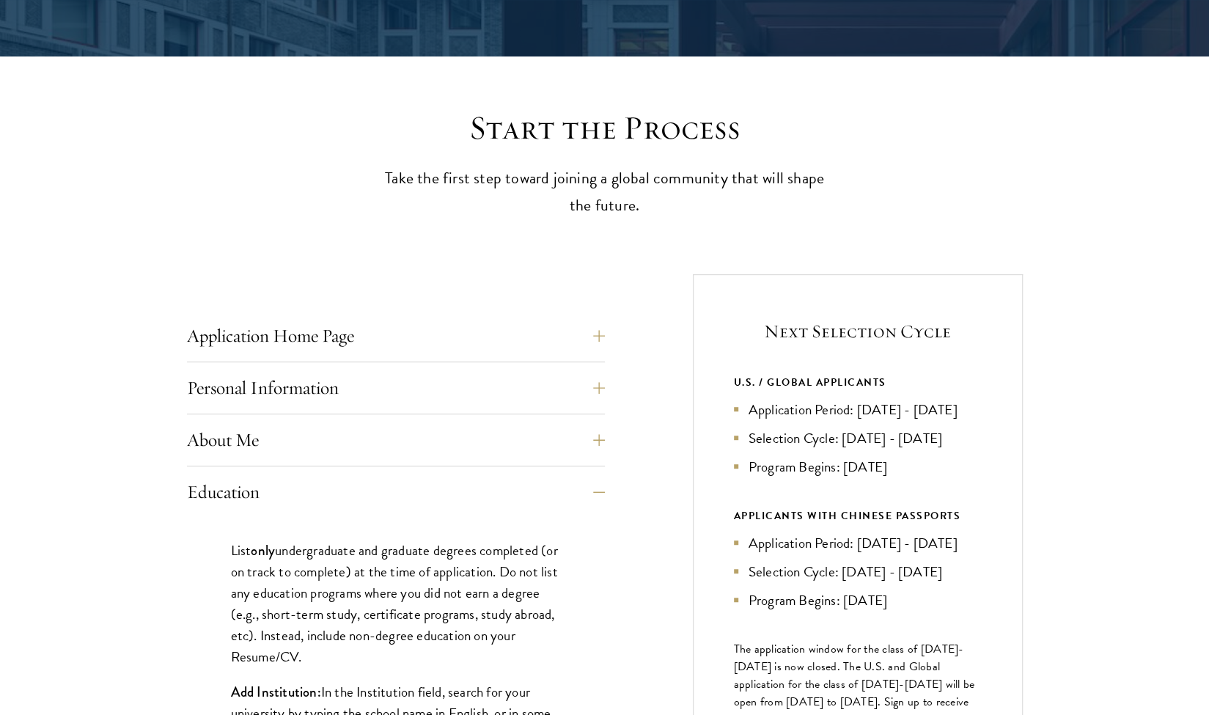
scroll to position [0, 0]
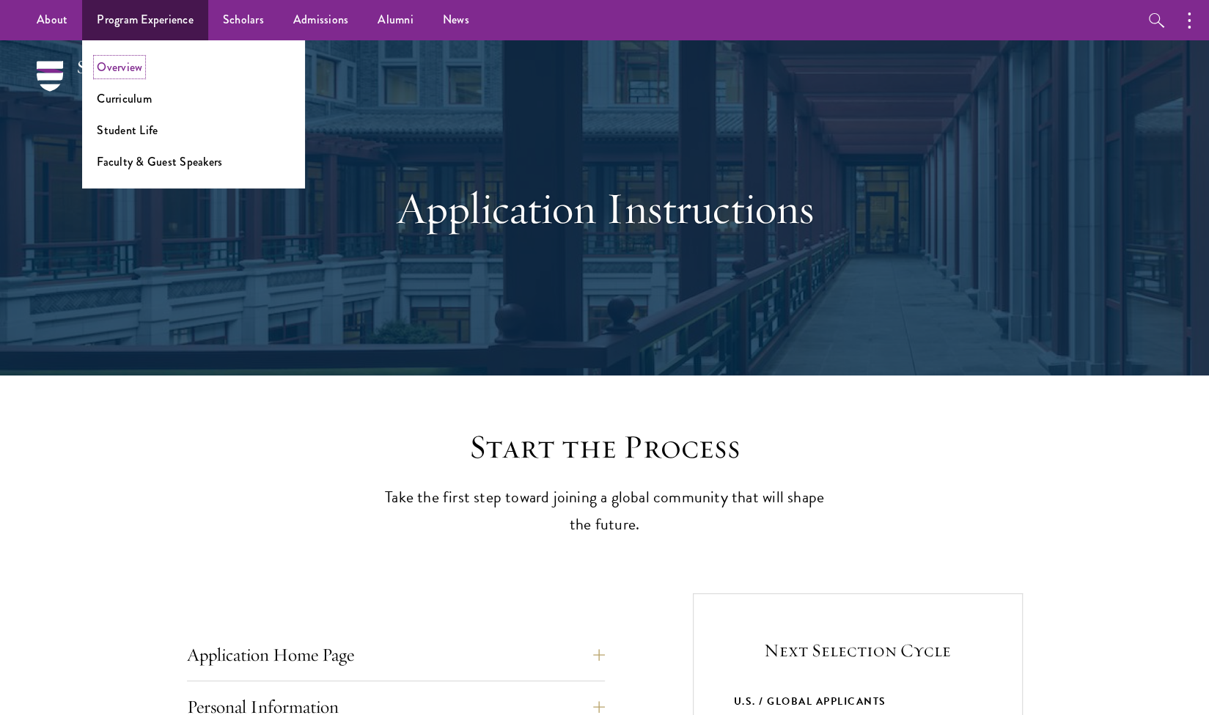
click at [123, 72] on link "Overview" at bounding box center [119, 67] width 45 height 17
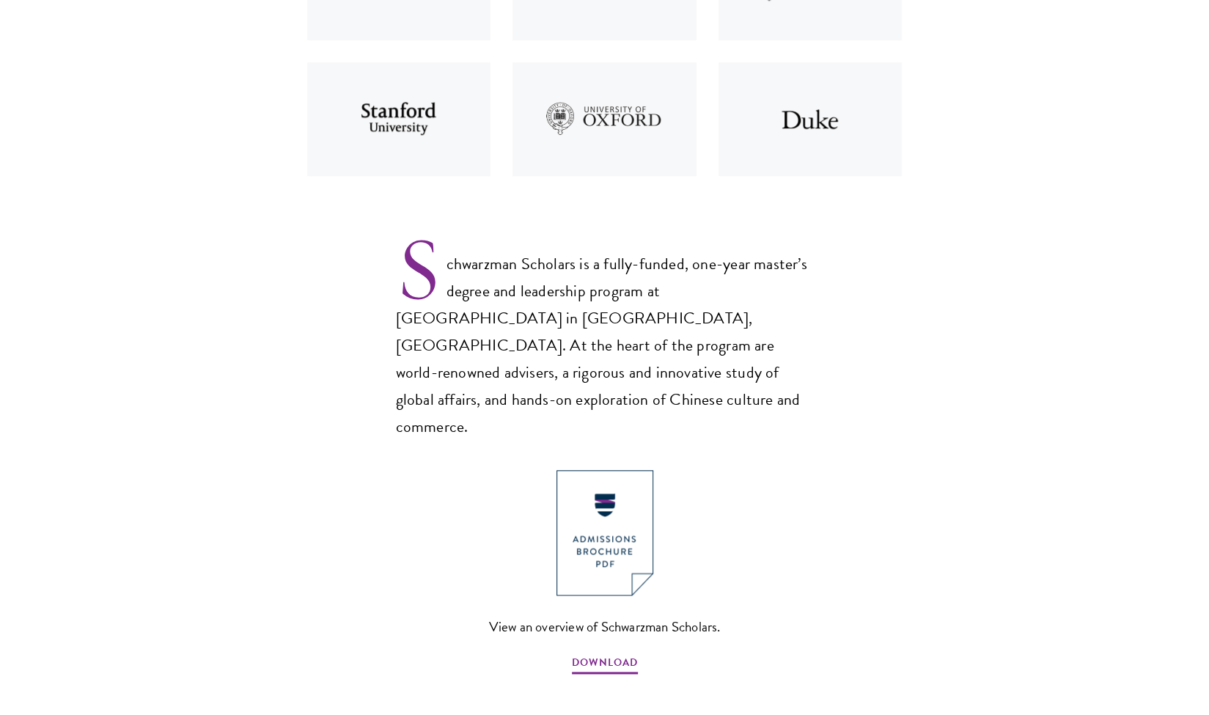
scroll to position [876, 0]
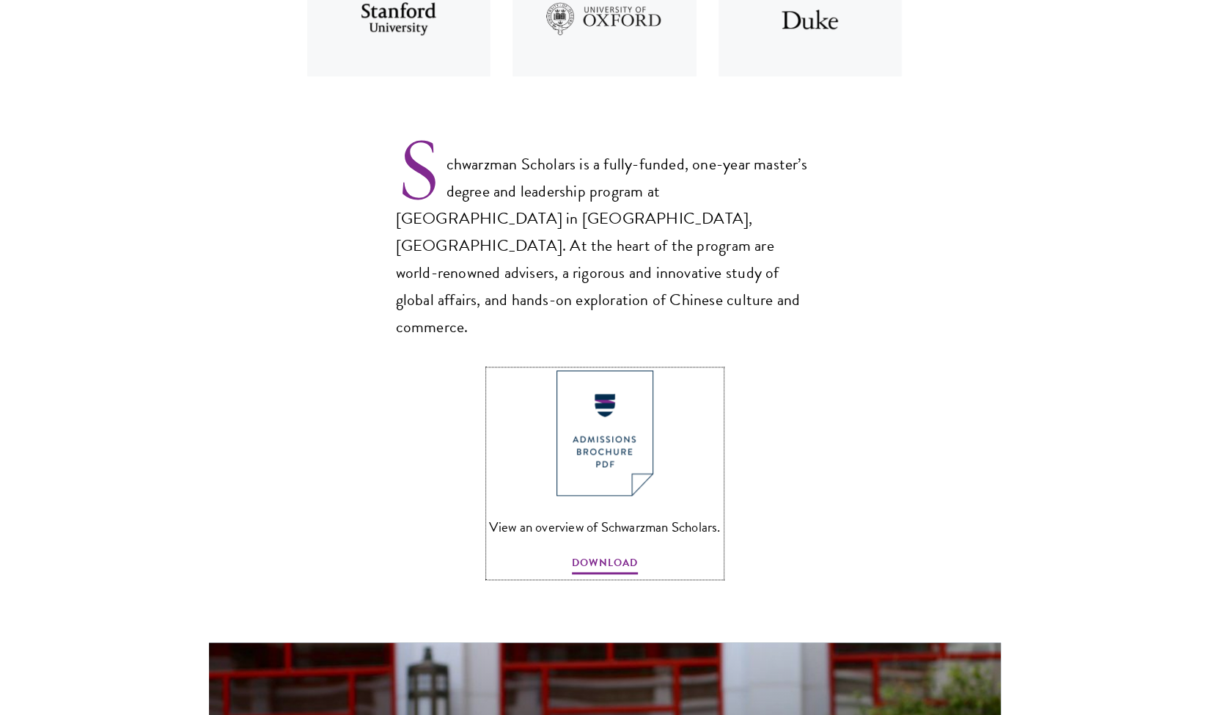
click at [595, 457] on link "View an overview of Schwarzman Scholars. DOWNLOAD" at bounding box center [605, 473] width 232 height 206
